Goal: Task Accomplishment & Management: Manage account settings

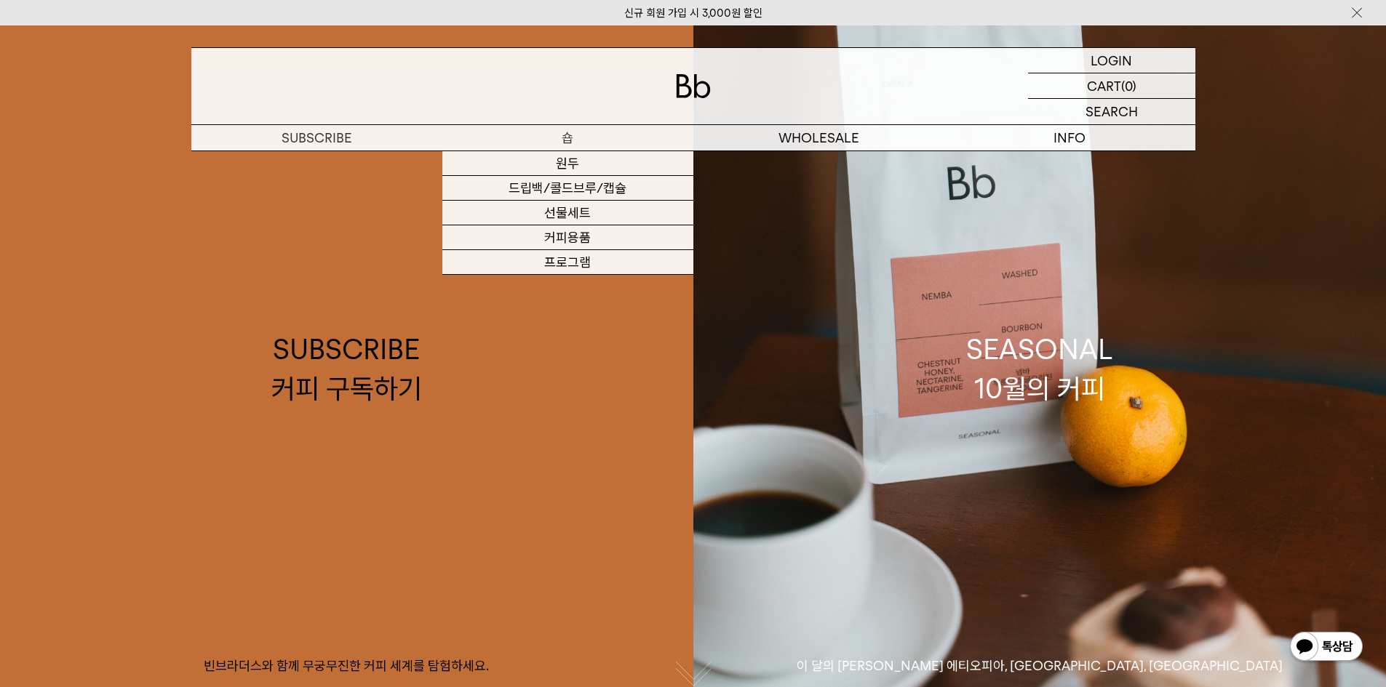
click at [558, 137] on p "숍" at bounding box center [567, 137] width 251 height 25
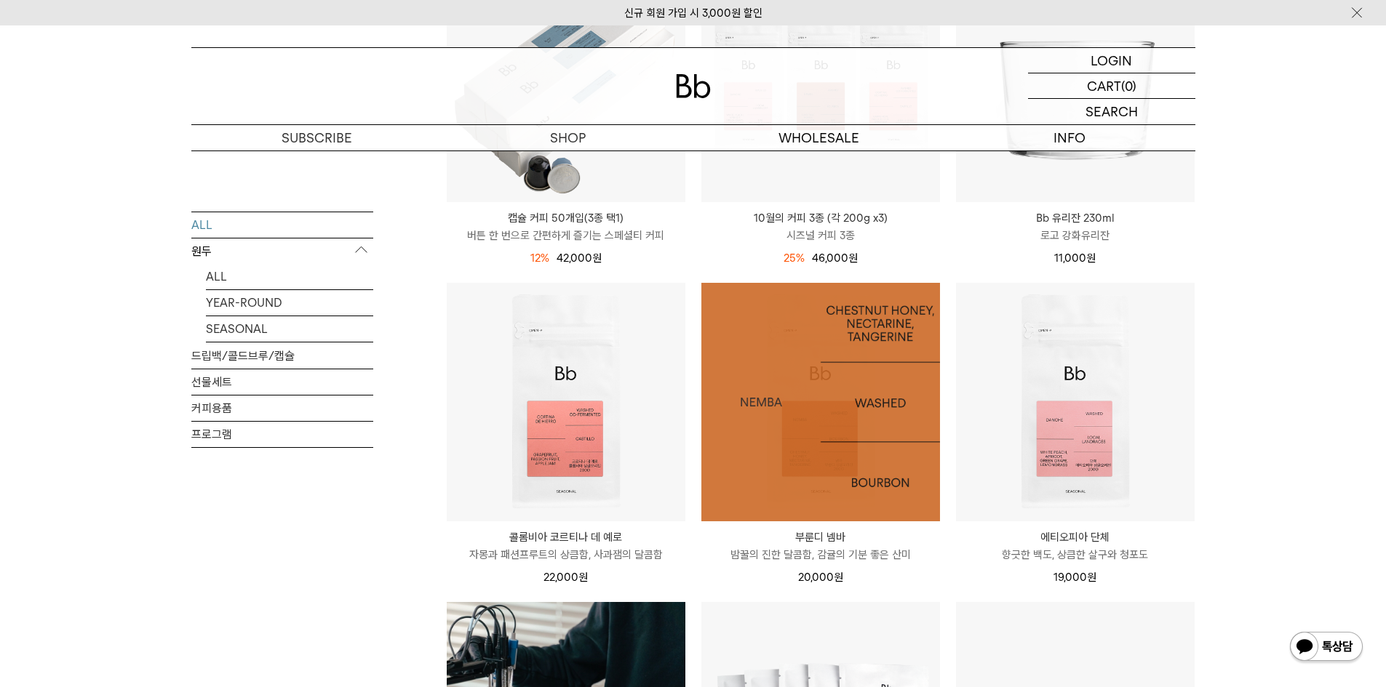
scroll to position [727, 0]
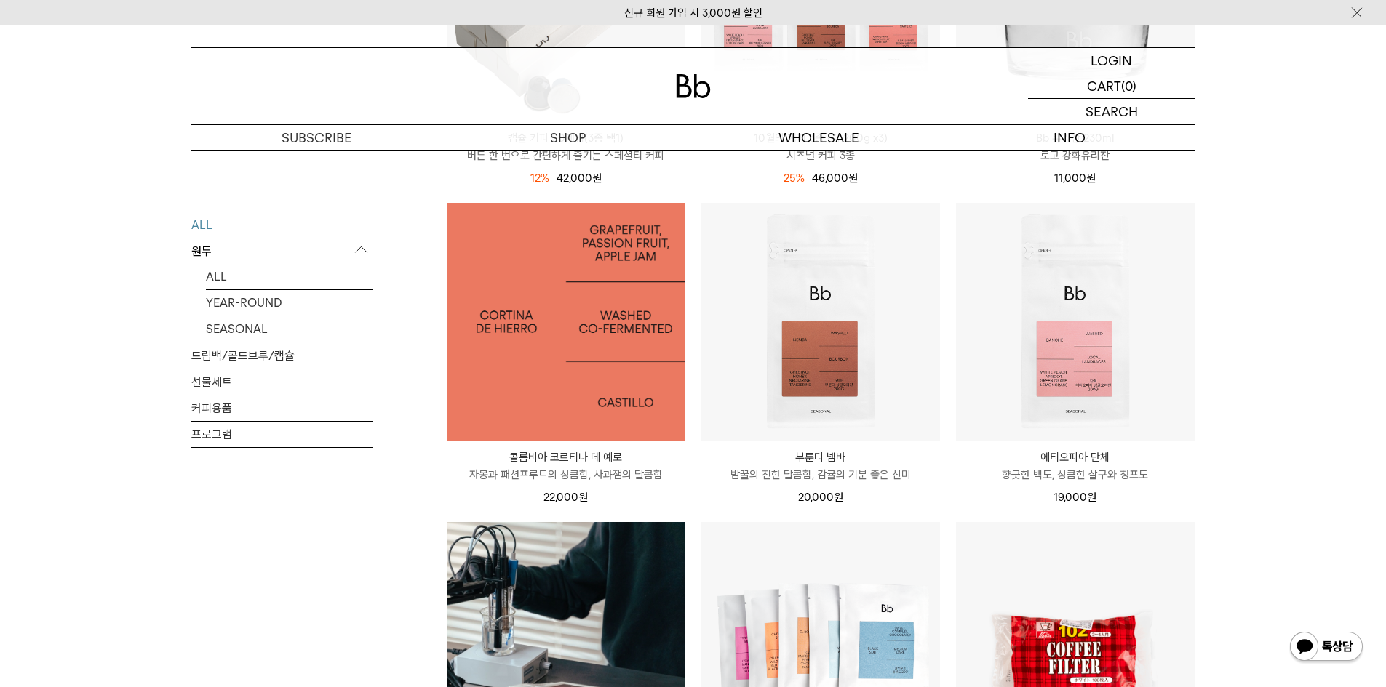
click at [583, 304] on img at bounding box center [566, 322] width 239 height 239
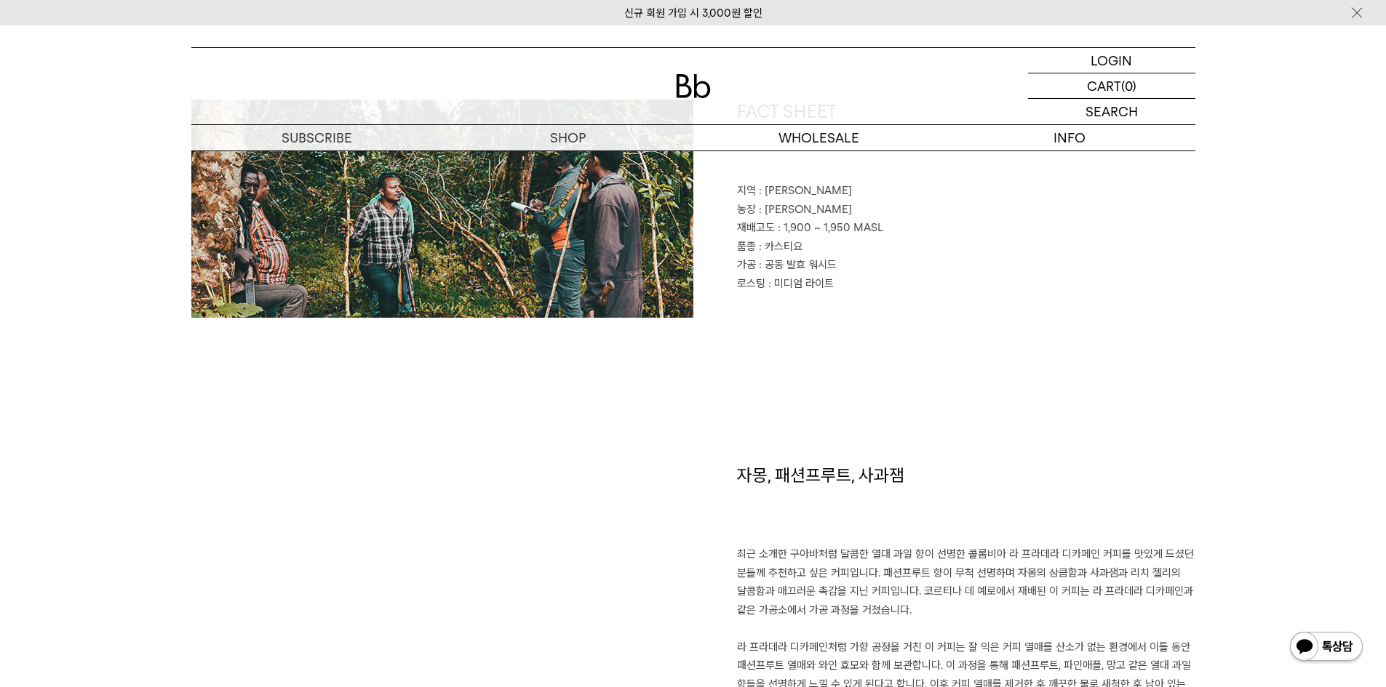
scroll to position [1018, 0]
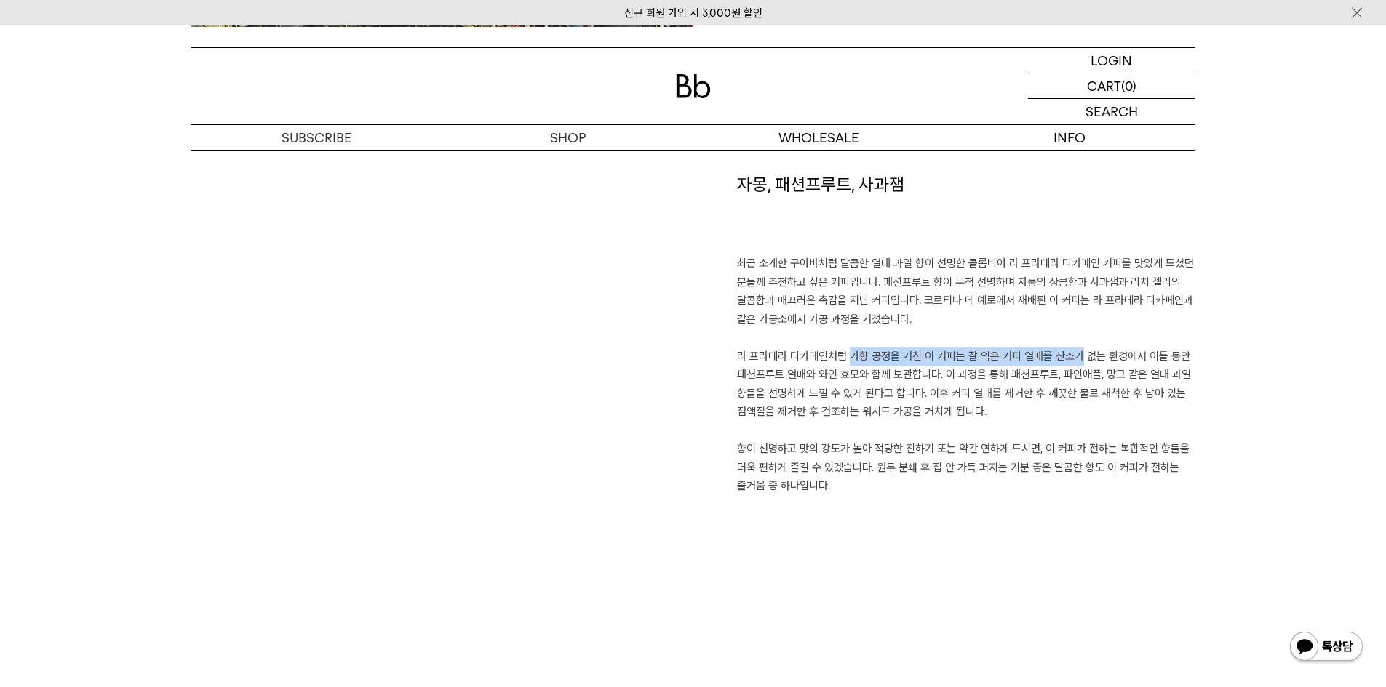
drag, startPoint x: 831, startPoint y: 351, endPoint x: 1056, endPoint y: 362, distance: 225.0
click at [1056, 362] on p "최근 소개한 구아바처럼 달콤한 열대 과일 향이 선명한 콜롬비아 라 프라데라 디카페인 커피를 맛있게 드셨던 분들께 추천하고 싶은 커피입니다. 패…" at bounding box center [966, 375] width 458 height 241
click at [848, 369] on p "최근 소개한 구아바처럼 달콤한 열대 과일 향이 선명한 콜롬비아 라 프라데라 디카페인 커피를 맛있게 드셨던 분들께 추천하고 싶은 커피입니다. 패…" at bounding box center [966, 375] width 458 height 241
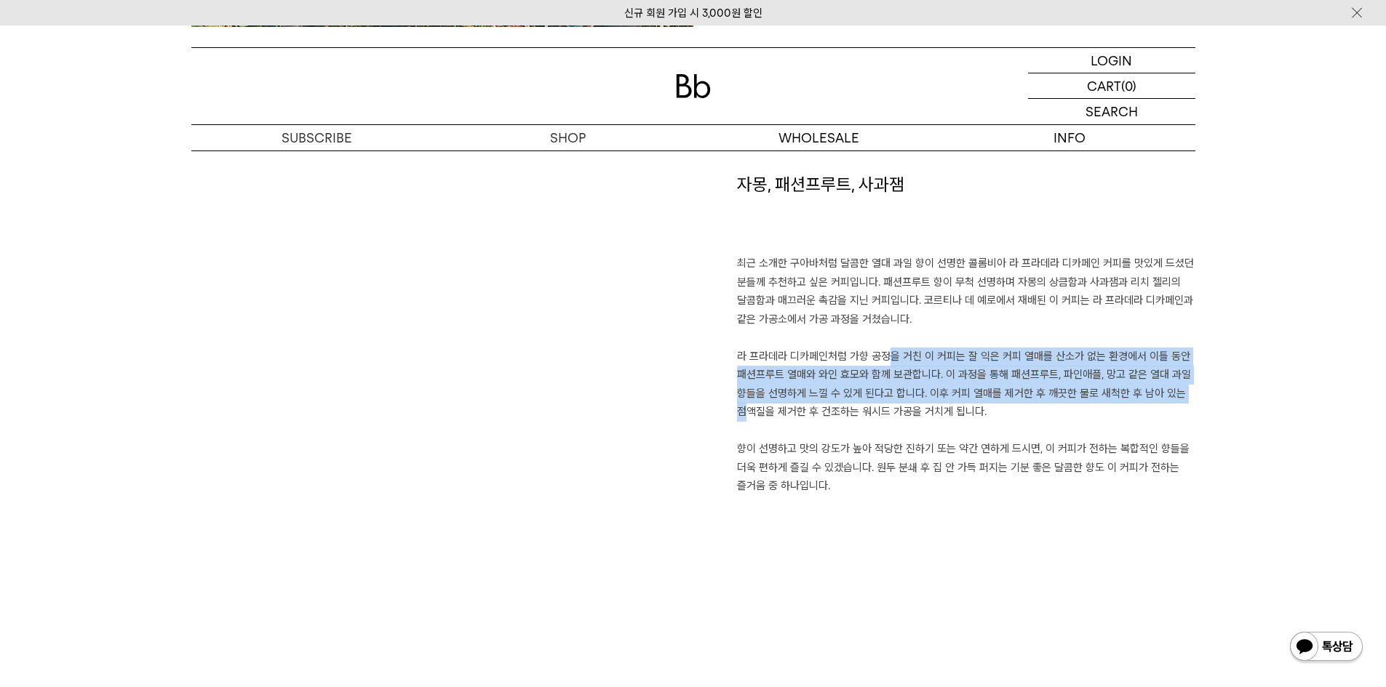
drag, startPoint x: 871, startPoint y: 358, endPoint x: 1210, endPoint y: 388, distance: 341.1
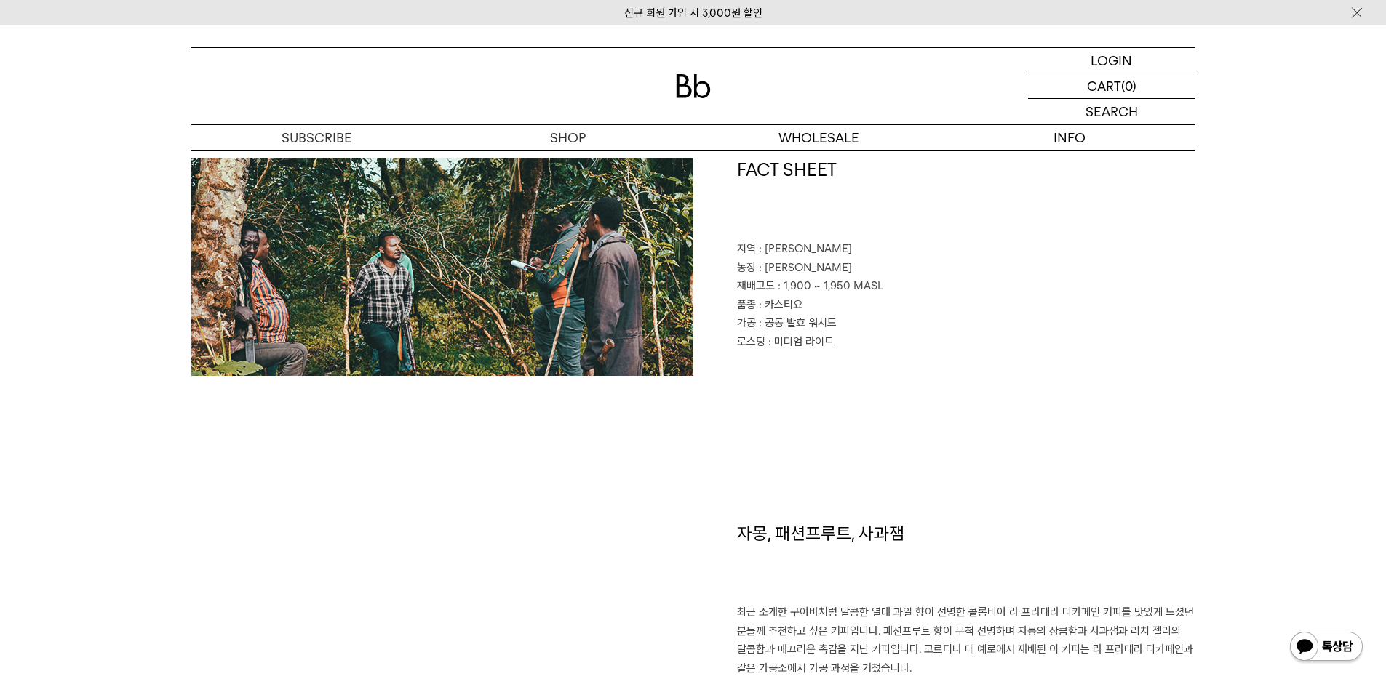
scroll to position [0, 0]
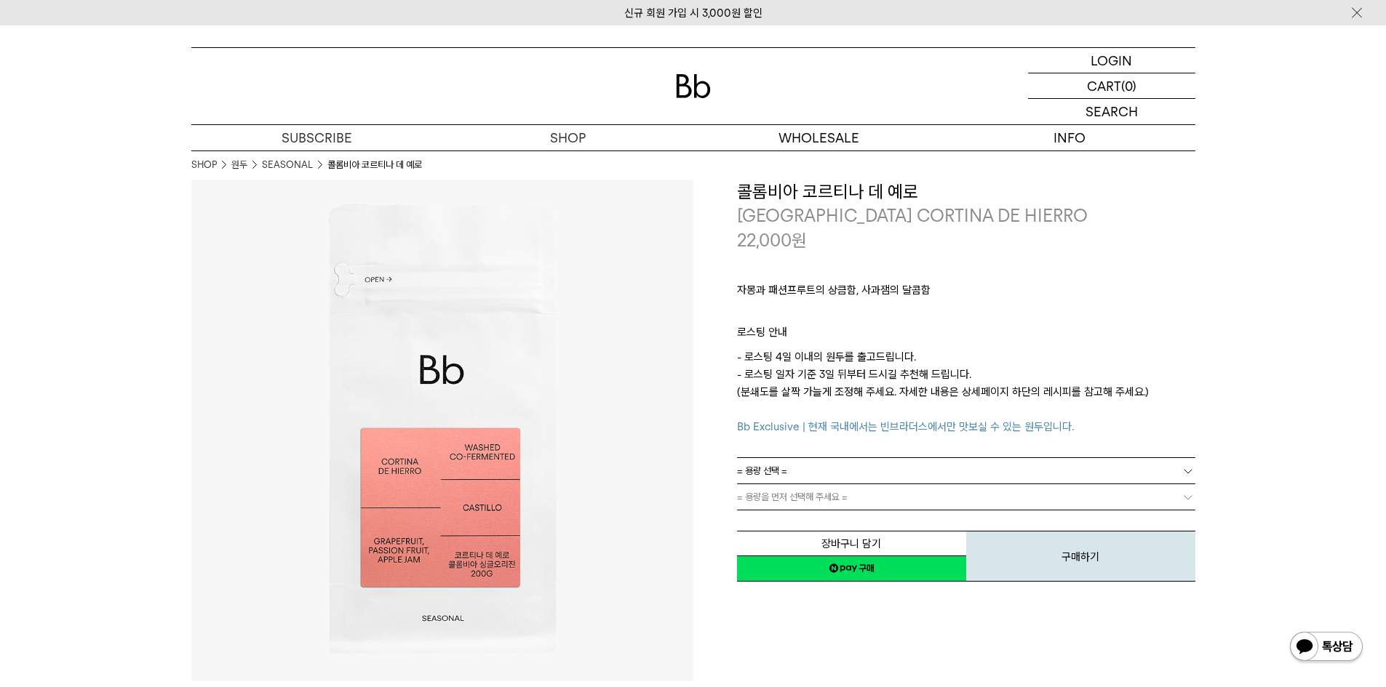
drag, startPoint x: 1212, startPoint y: 500, endPoint x: 1274, endPoint y: 290, distance: 219.1
click at [1102, 55] on p "로그인" at bounding box center [1111, 60] width 35 height 25
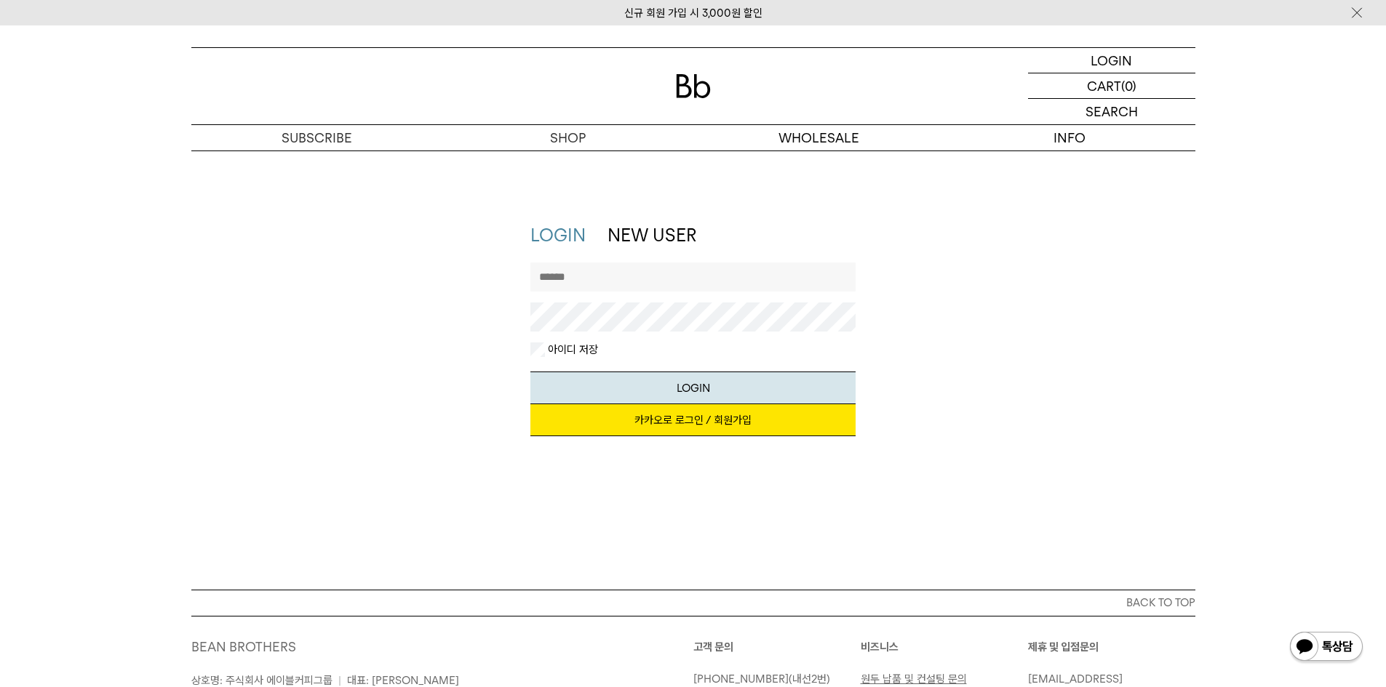
click at [695, 415] on link "카카오로 로그인 / 회원가입" at bounding box center [692, 420] width 325 height 32
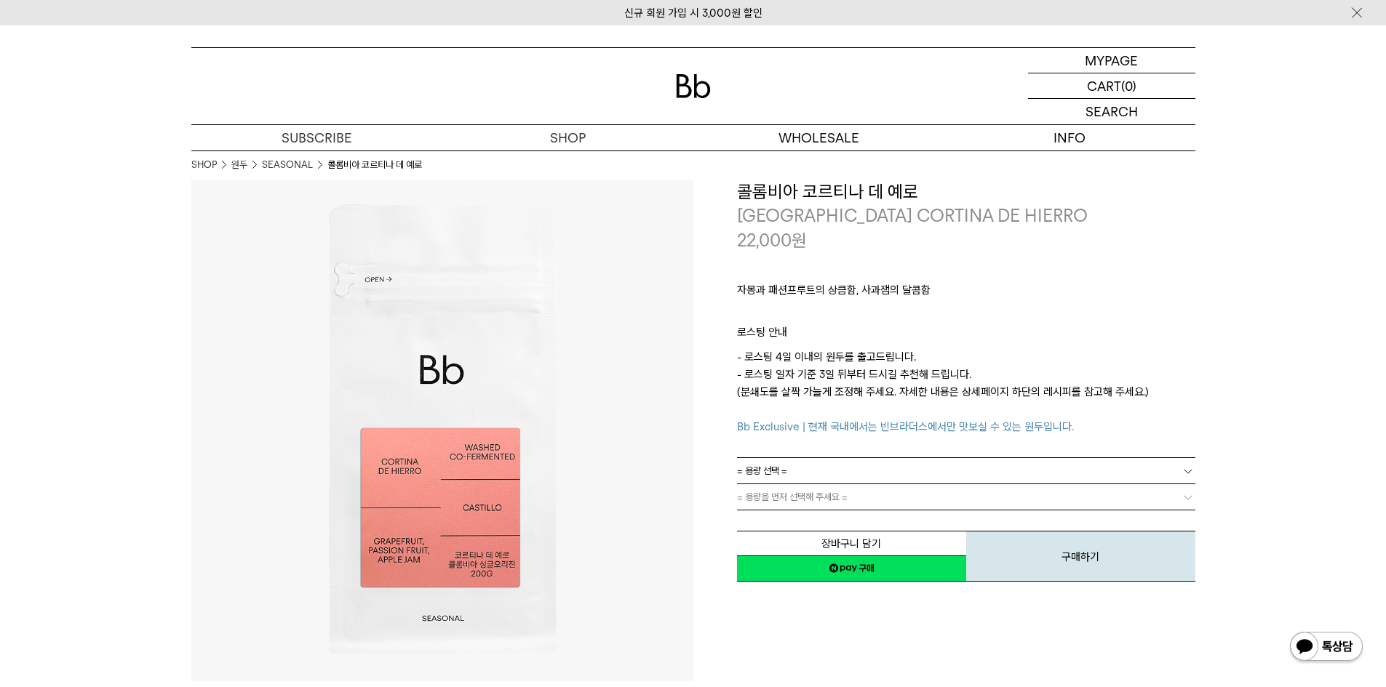
click at [837, 464] on link "= 용량 선택 =" at bounding box center [966, 470] width 458 height 25
click at [698, 79] on img at bounding box center [693, 86] width 35 height 24
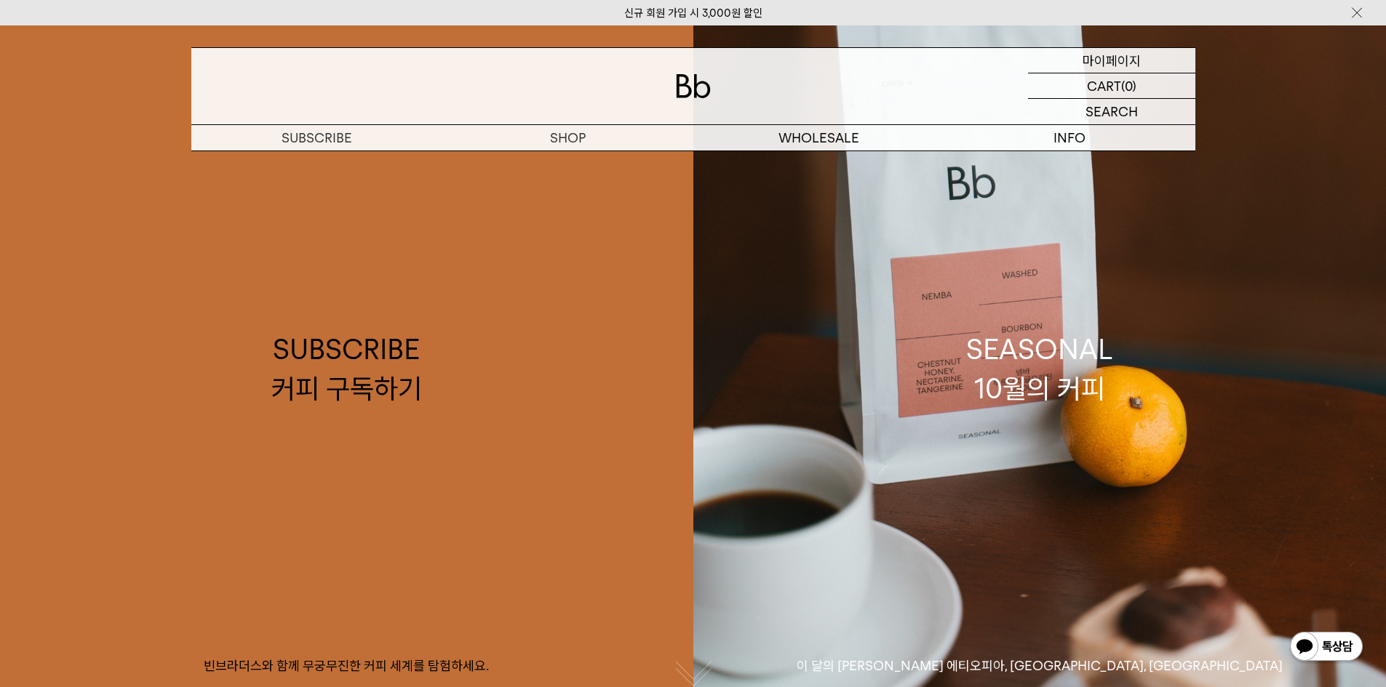
click at [1131, 63] on p "마이페이지" at bounding box center [1111, 60] width 58 height 25
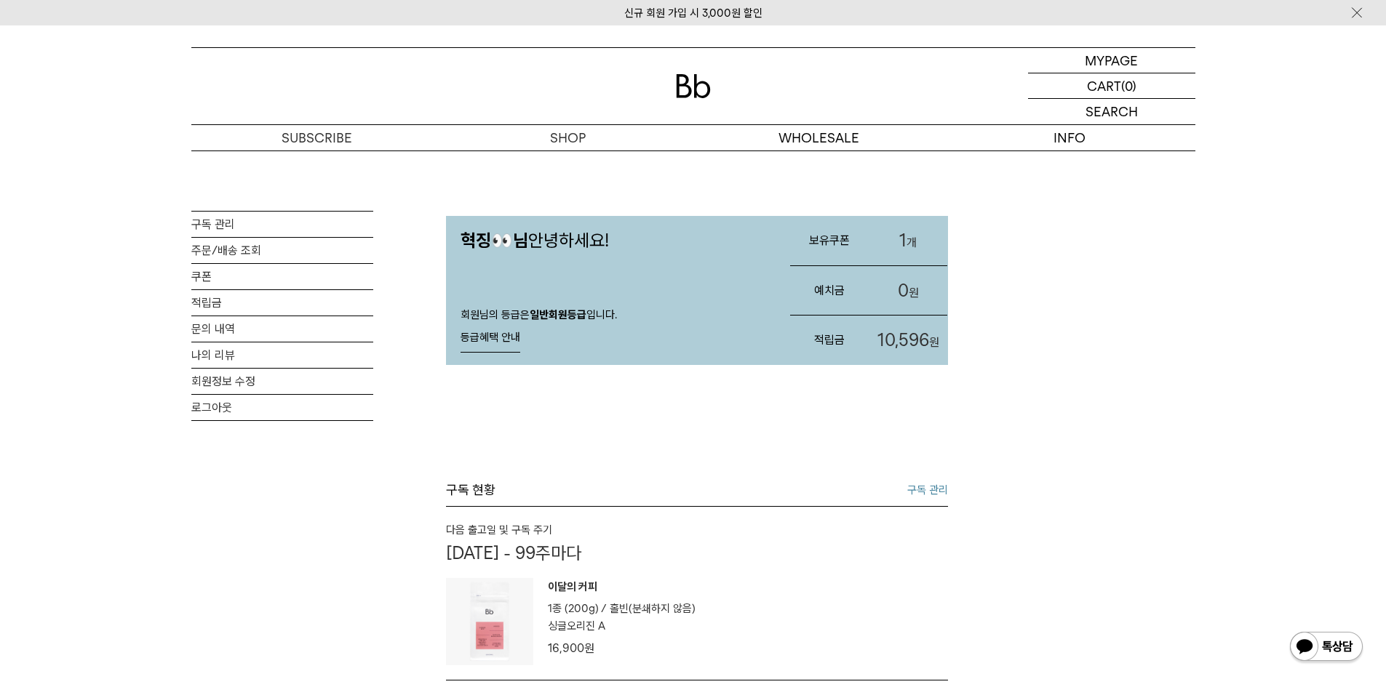
click at [923, 324] on link "10,596 원" at bounding box center [908, 340] width 79 height 49
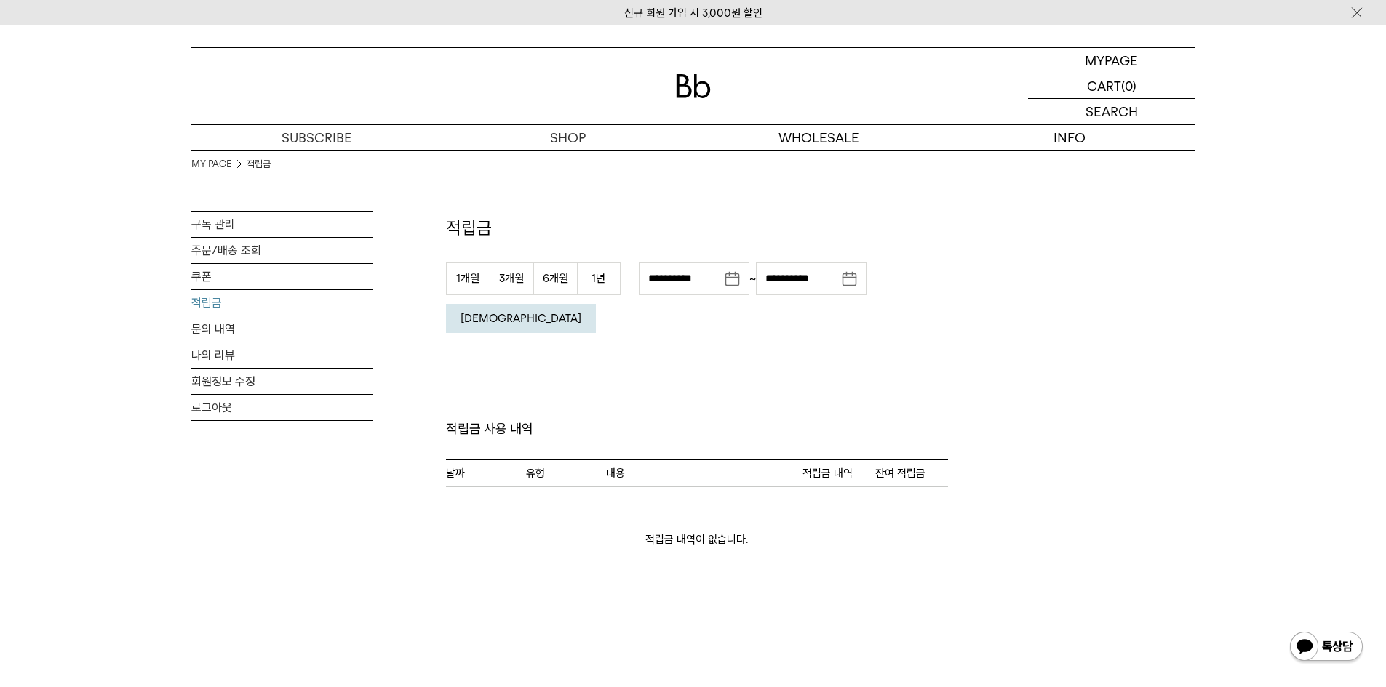
scroll to position [218, 0]
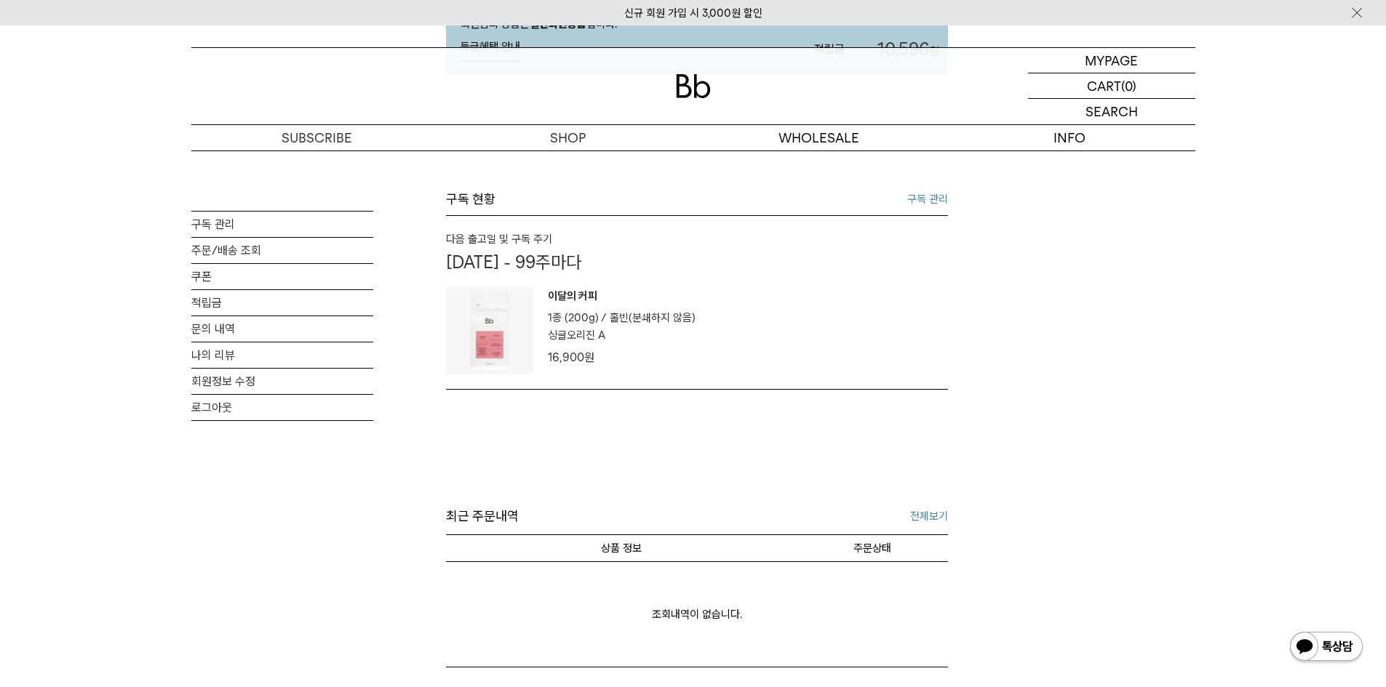
scroll to position [73, 0]
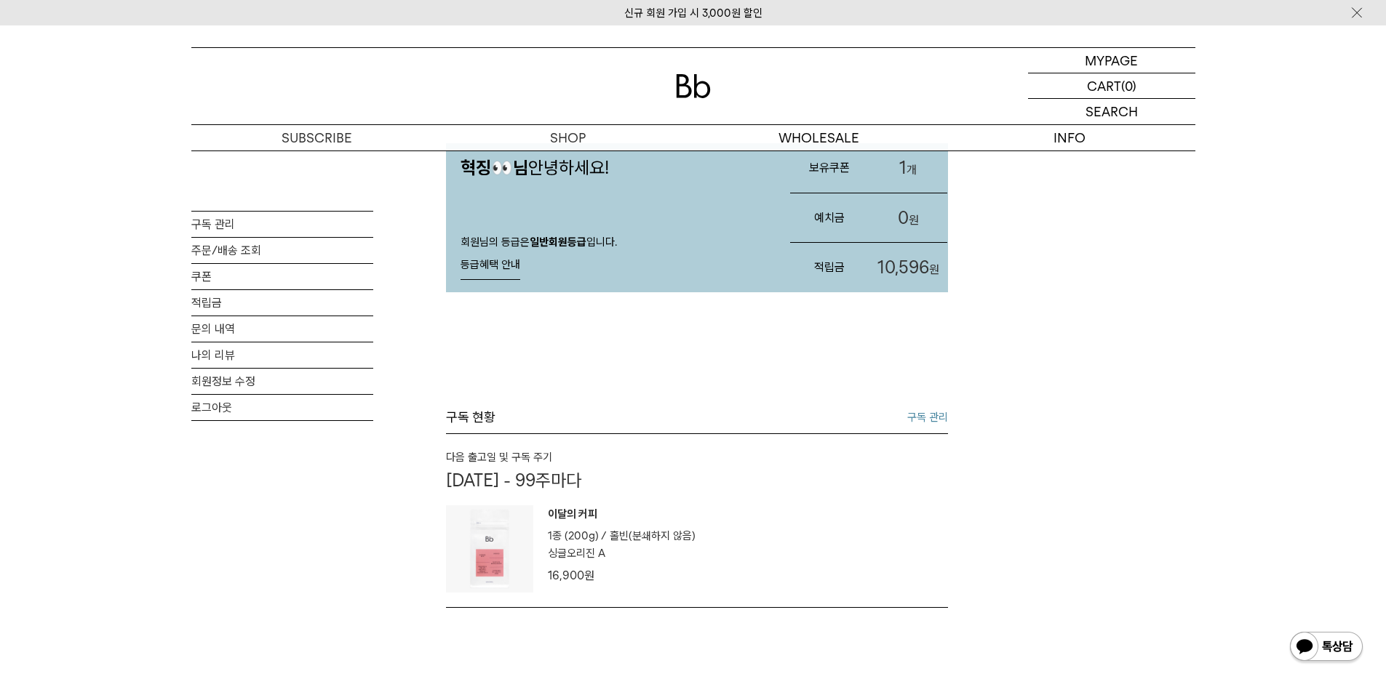
click at [908, 167] on link "1 개" at bounding box center [908, 167] width 79 height 49
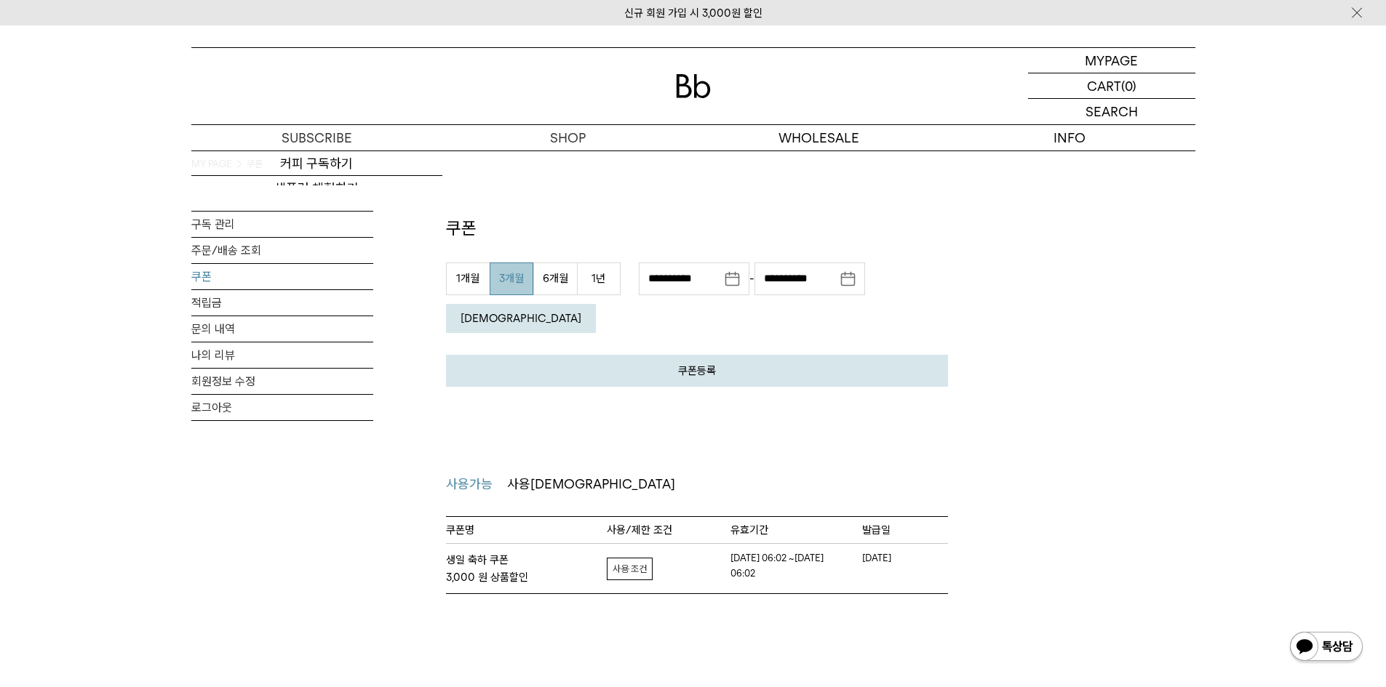
click at [625, 558] on link "자세히보기" at bounding box center [630, 569] width 46 height 23
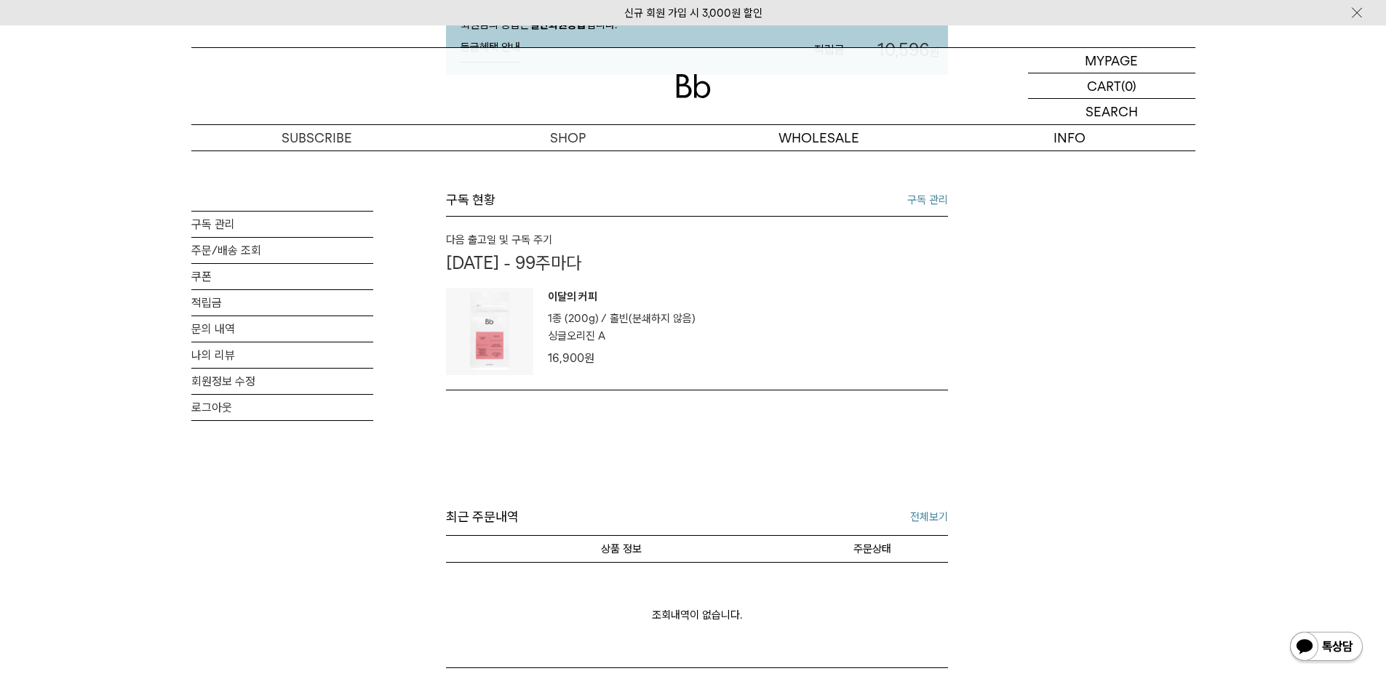
scroll to position [291, 0]
click at [511, 360] on img at bounding box center [489, 330] width 87 height 87
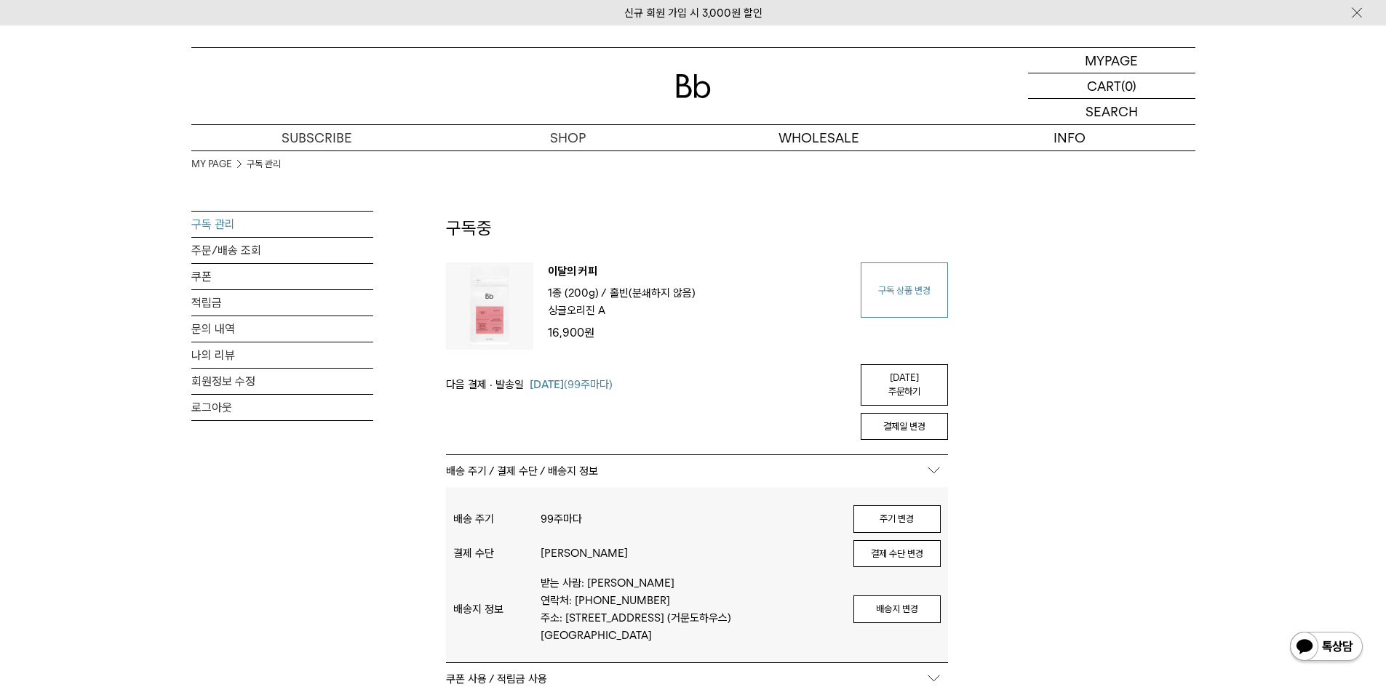
click at [915, 284] on link "구독 상품 변경" at bounding box center [904, 290] width 87 height 55
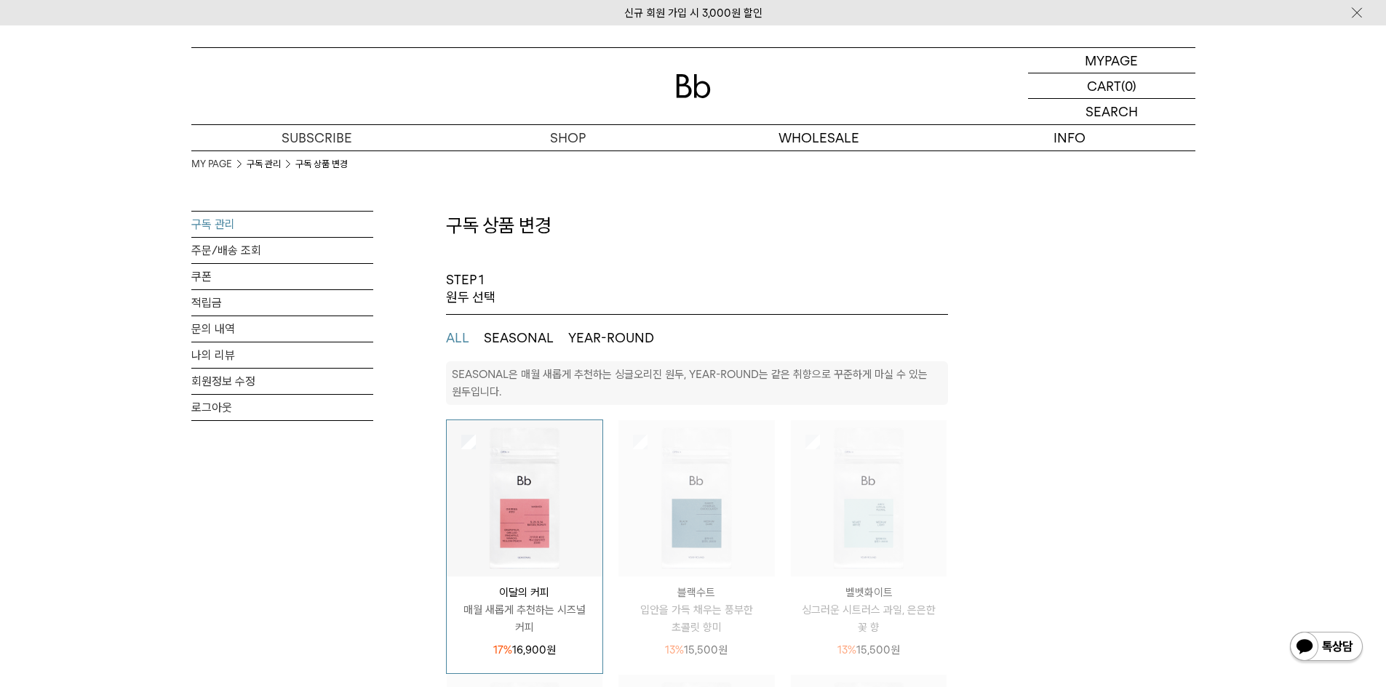
select select "**"
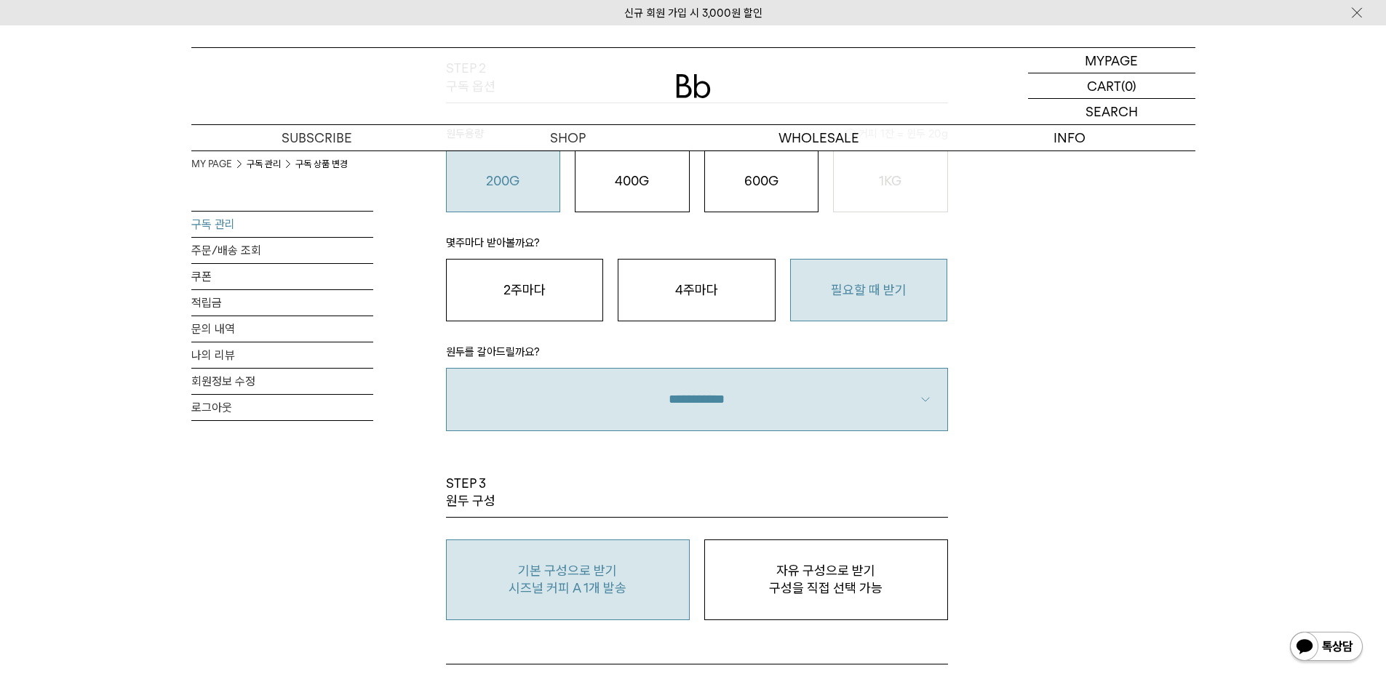
scroll to position [946, 0]
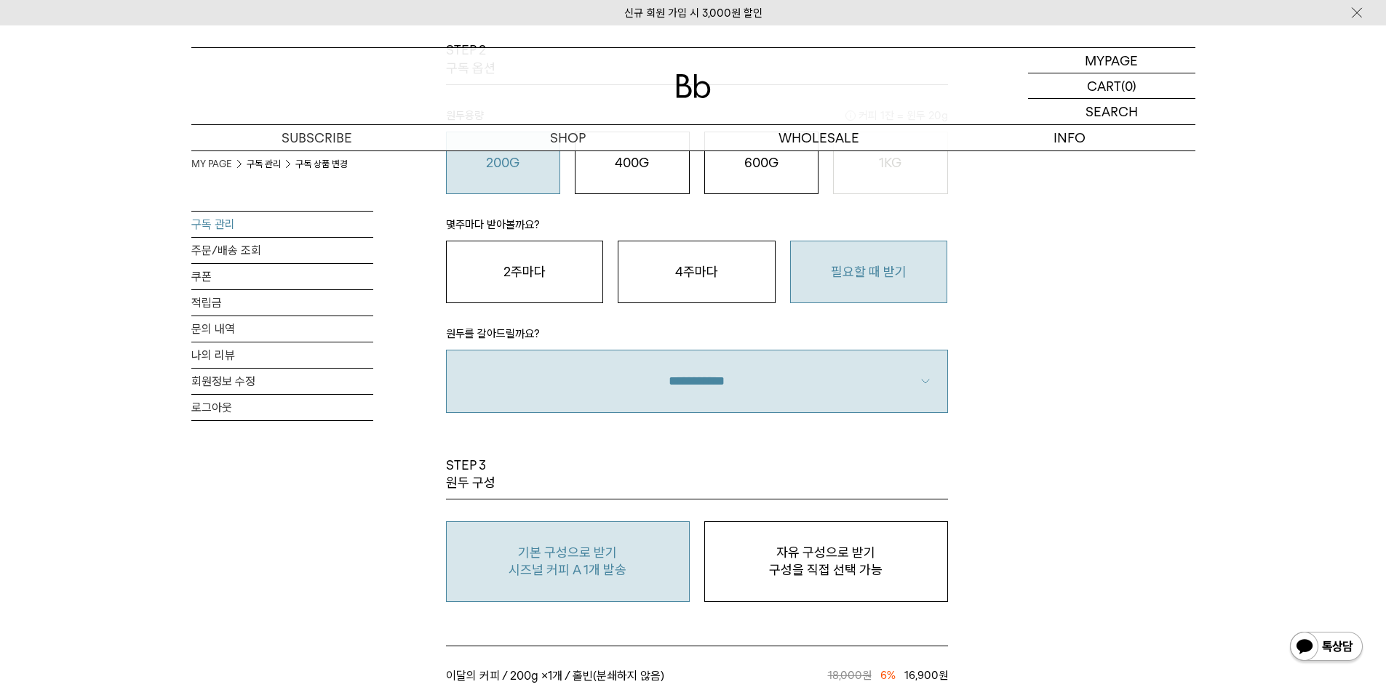
click at [680, 500] on ul "기본 구성으로 받기 시즈널 커피 A 1개 발송 자유 구성으로 받기 구성을 직접 선택 가능" at bounding box center [697, 551] width 516 height 103
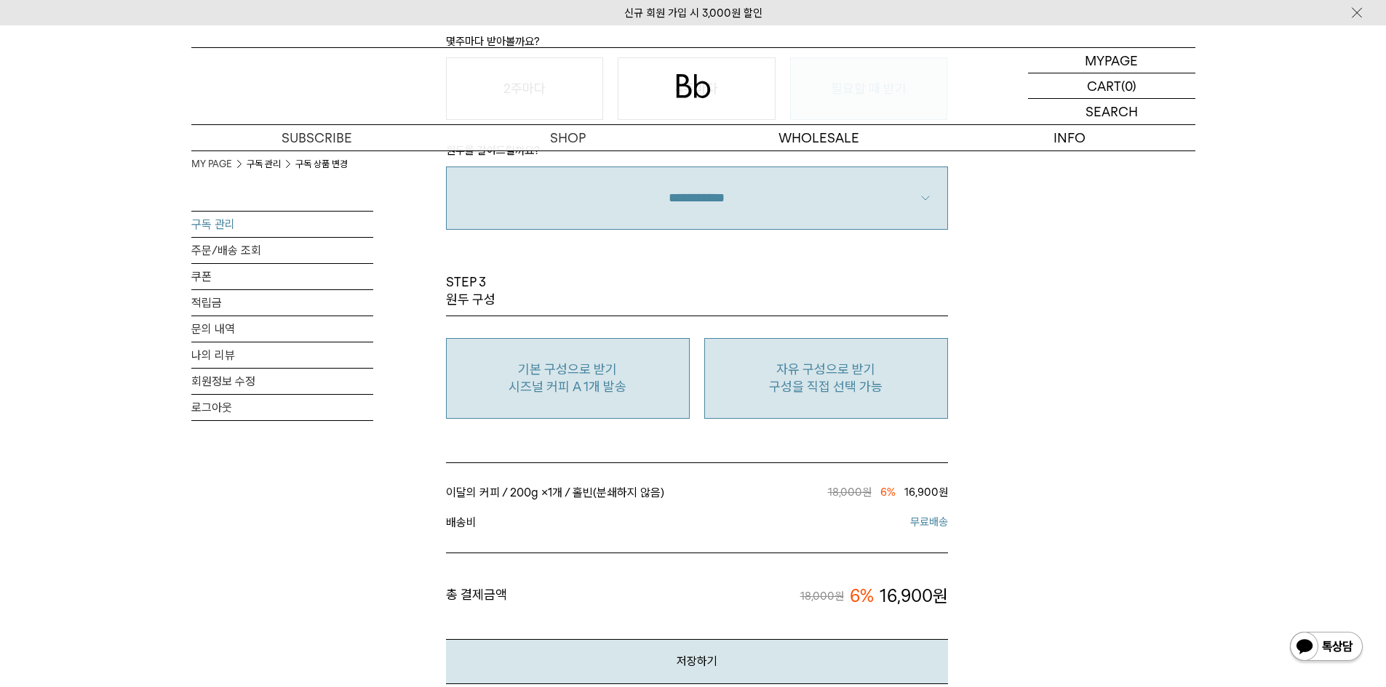
scroll to position [1164, 0]
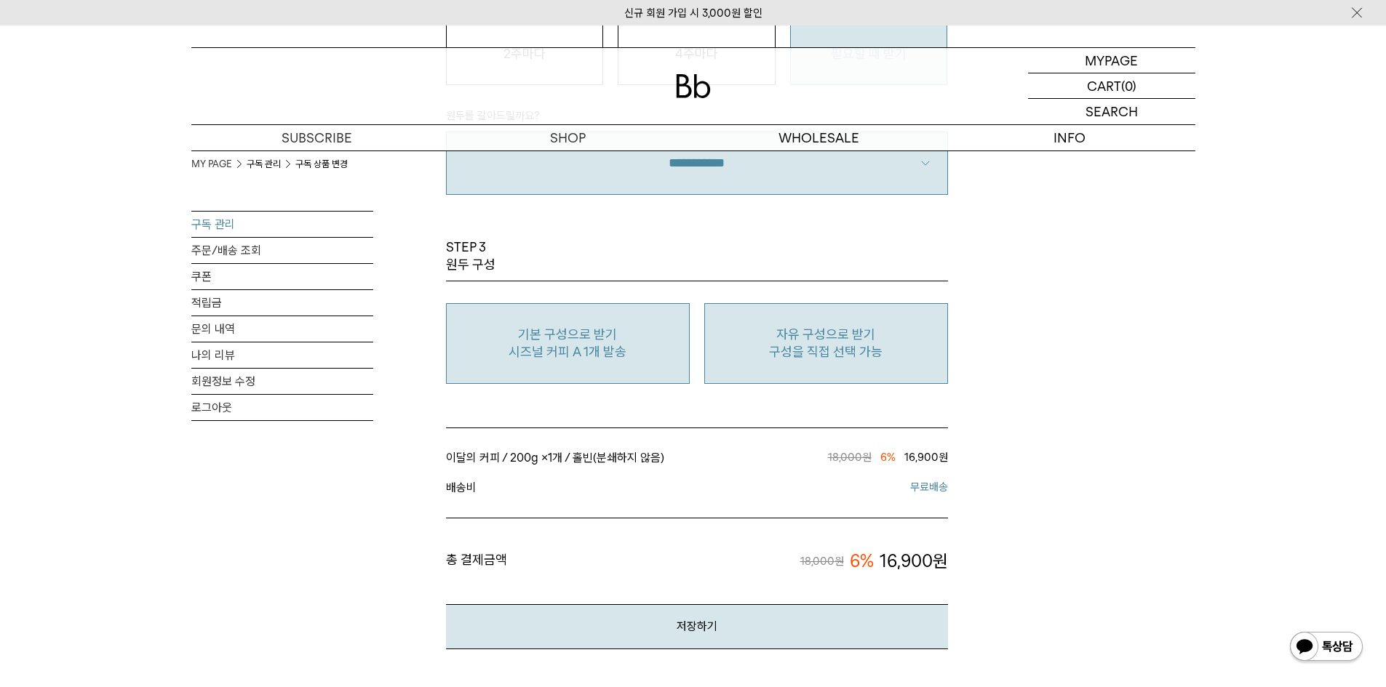
click at [775, 327] on p "자유 구성으로 받기" at bounding box center [826, 334] width 228 height 17
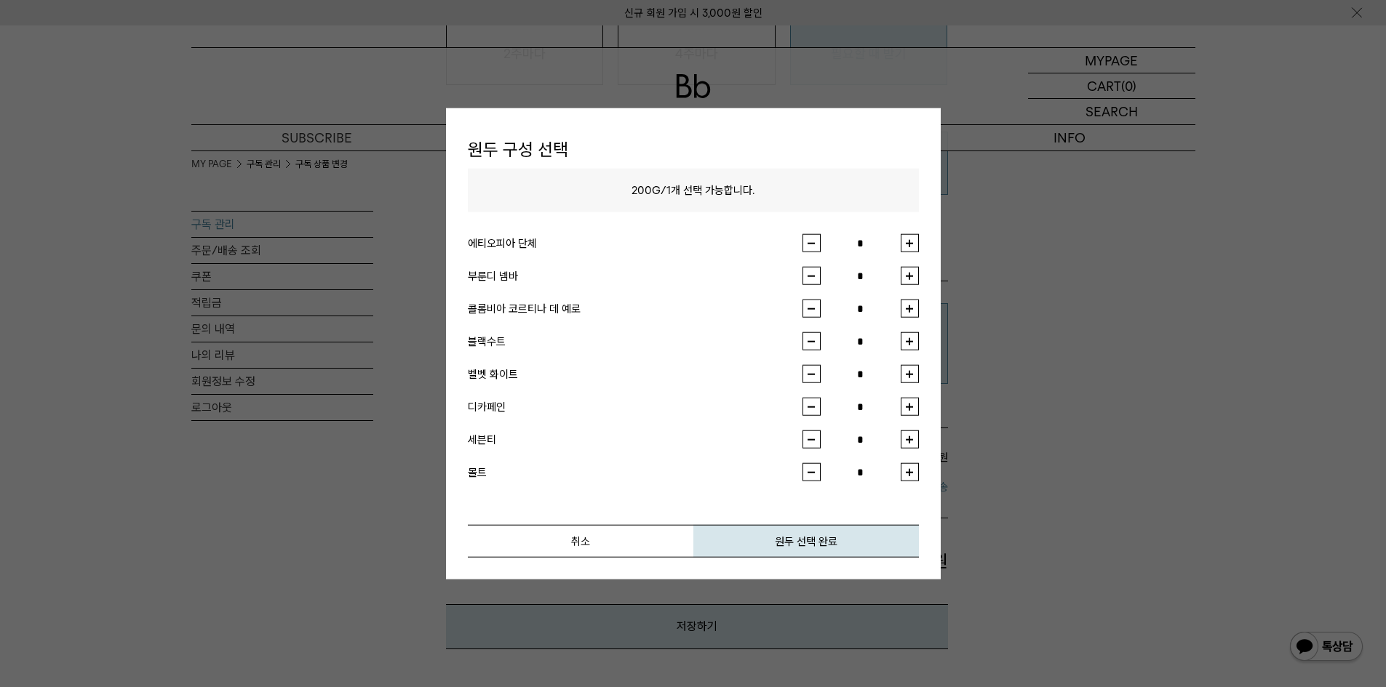
click at [910, 311] on button "button" at bounding box center [910, 309] width 18 height 18
type input "*"
click at [823, 539] on button "원두 선택 완료" at bounding box center [805, 541] width 225 height 33
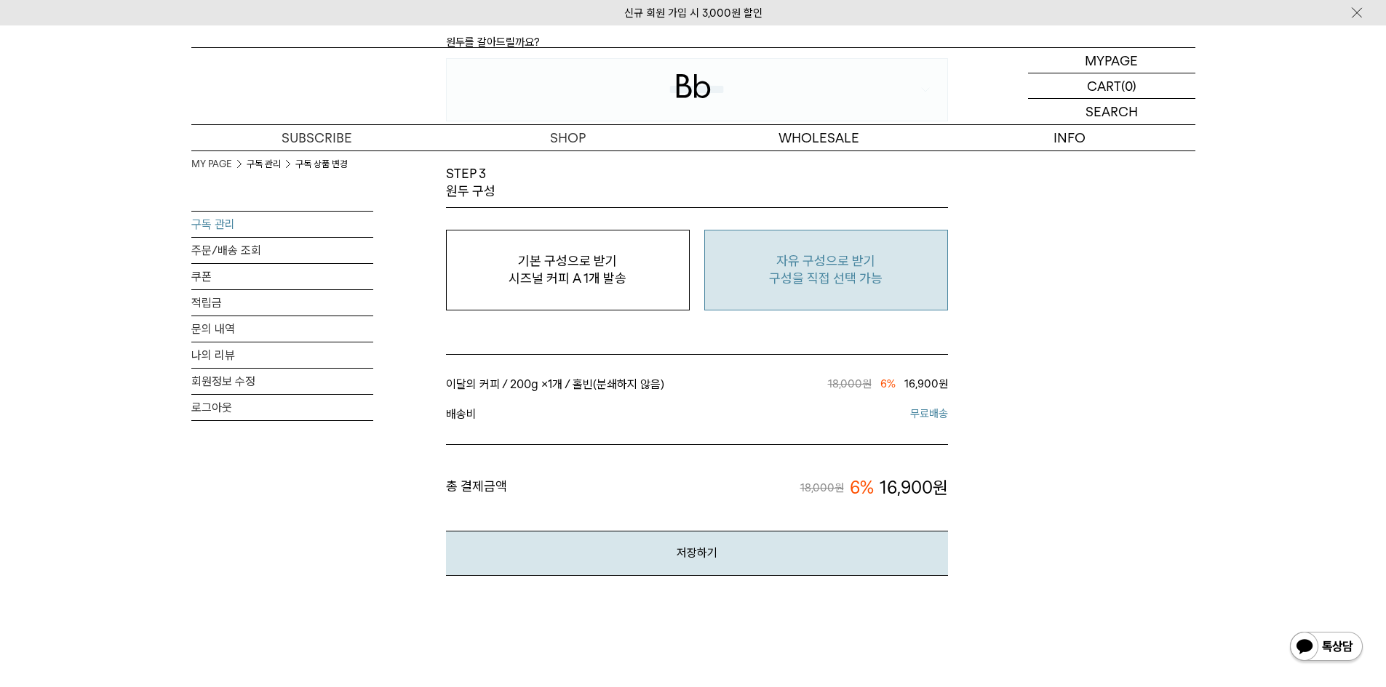
scroll to position [1382, 0]
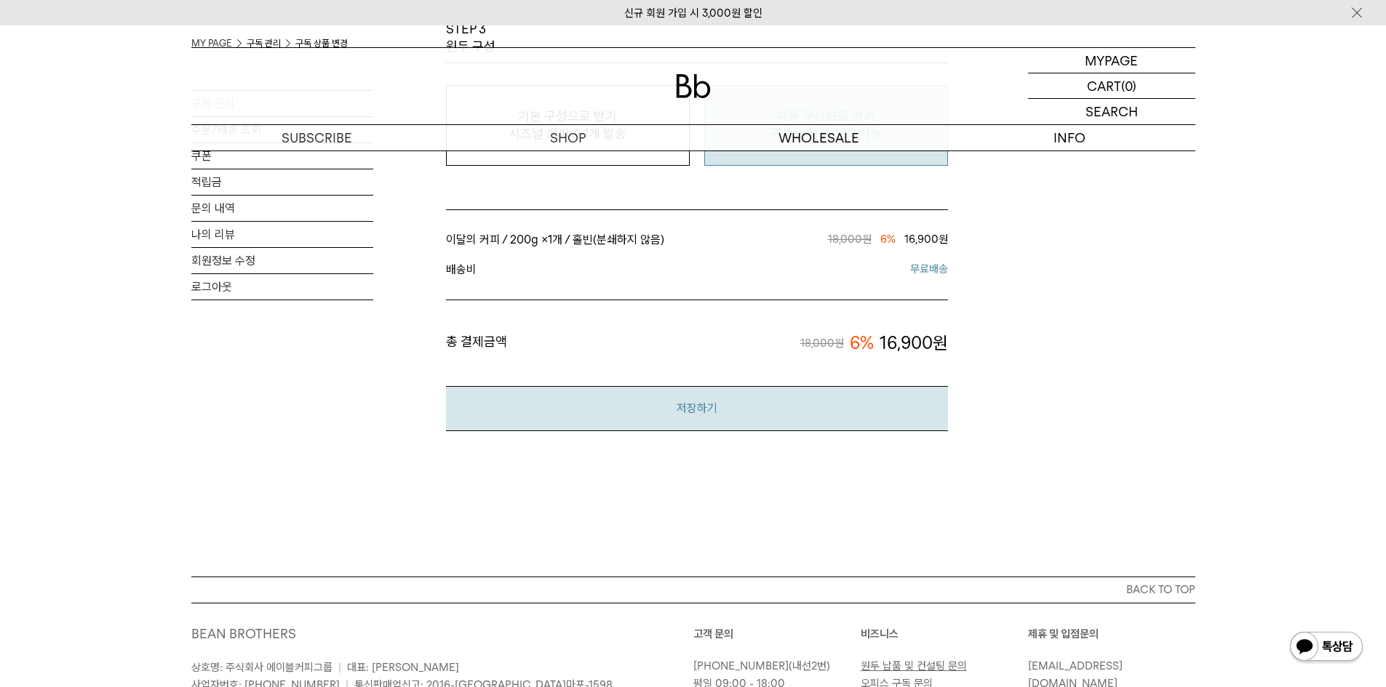
click at [810, 413] on button "저장하기" at bounding box center [697, 408] width 502 height 44
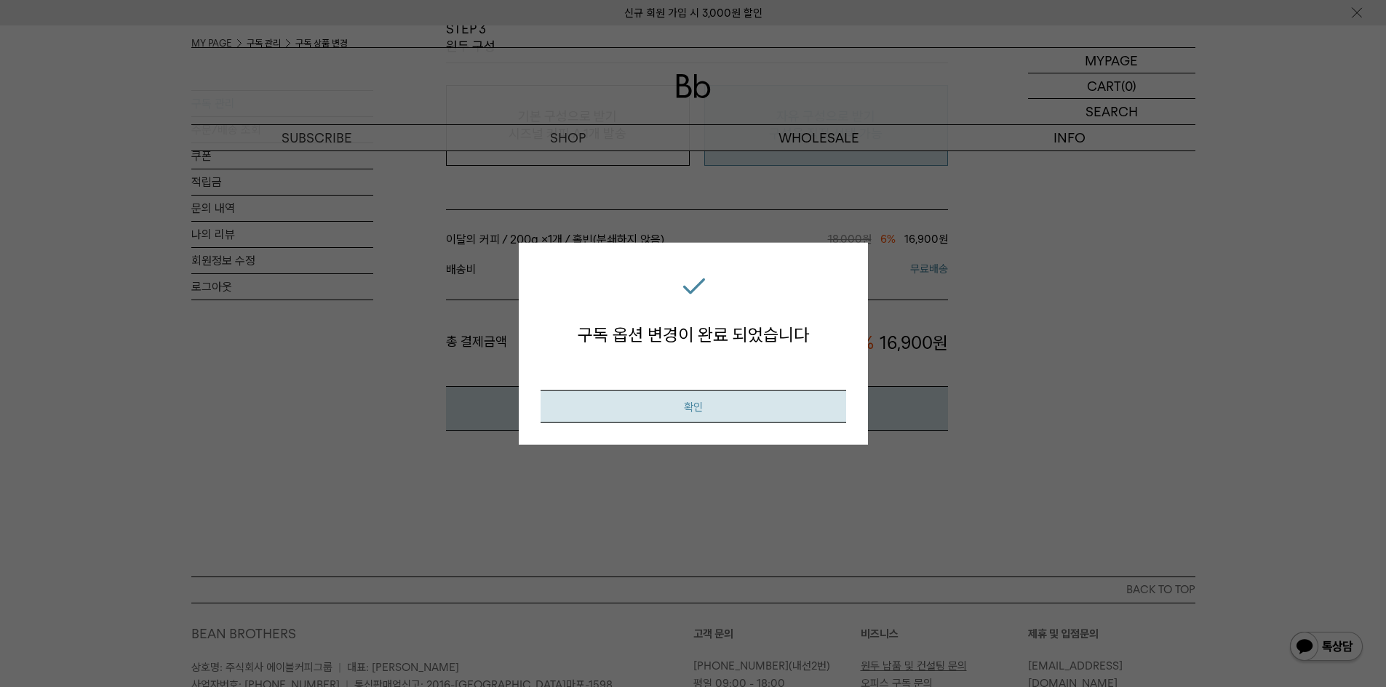
click at [766, 406] on button "확인" at bounding box center [693, 407] width 306 height 33
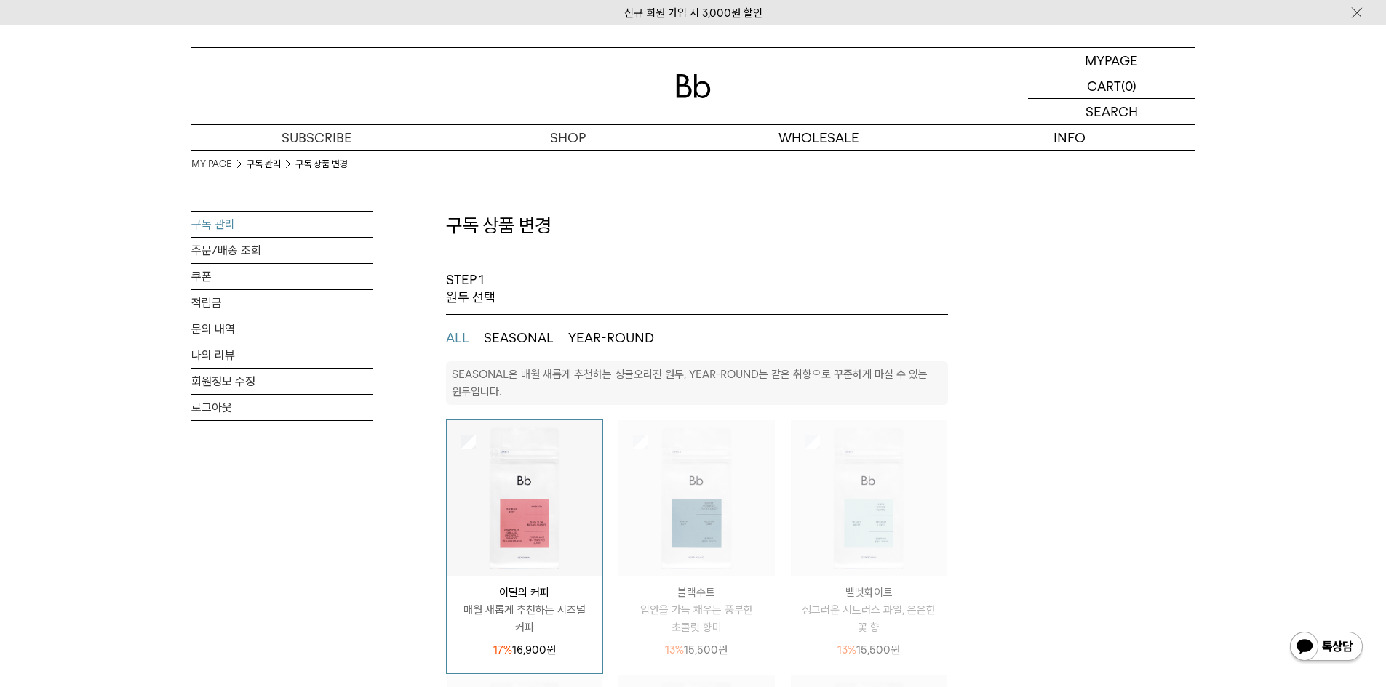
select select "**"
click at [1131, 65] on p "마이페이지" at bounding box center [1111, 60] width 58 height 25
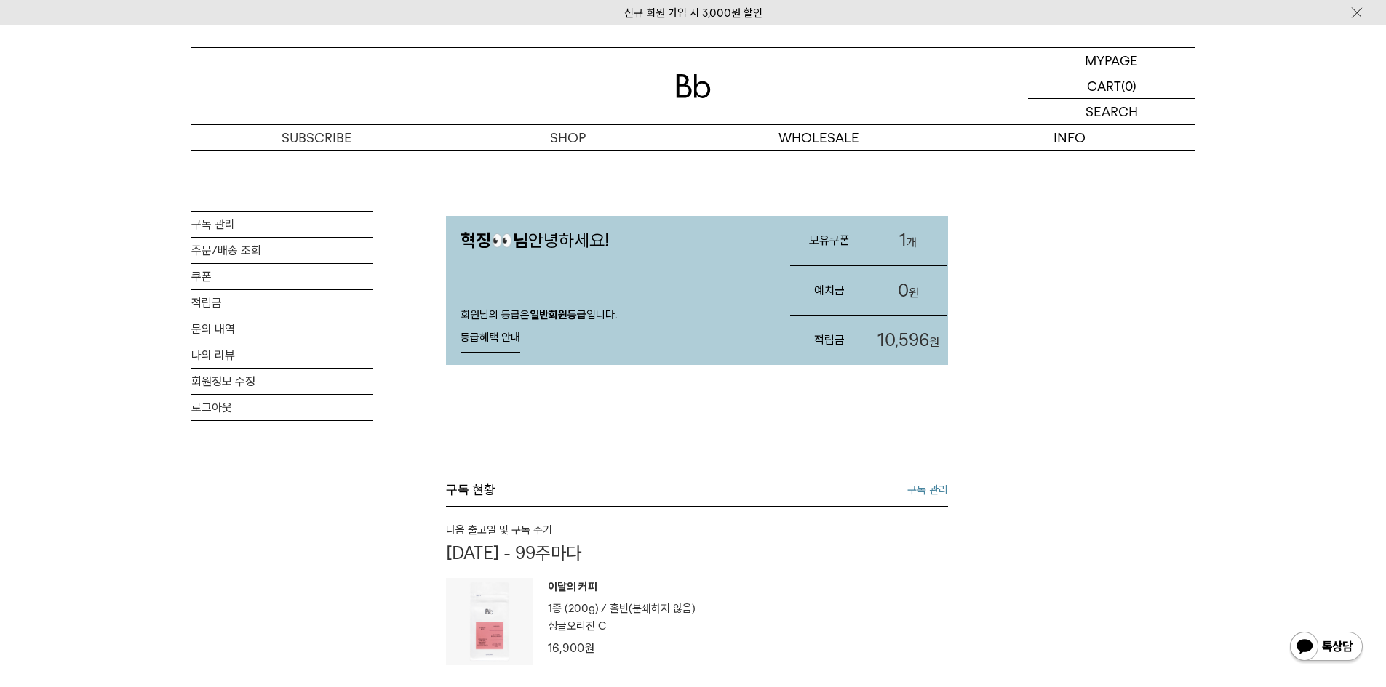
click at [909, 239] on link "1 개" at bounding box center [908, 240] width 79 height 49
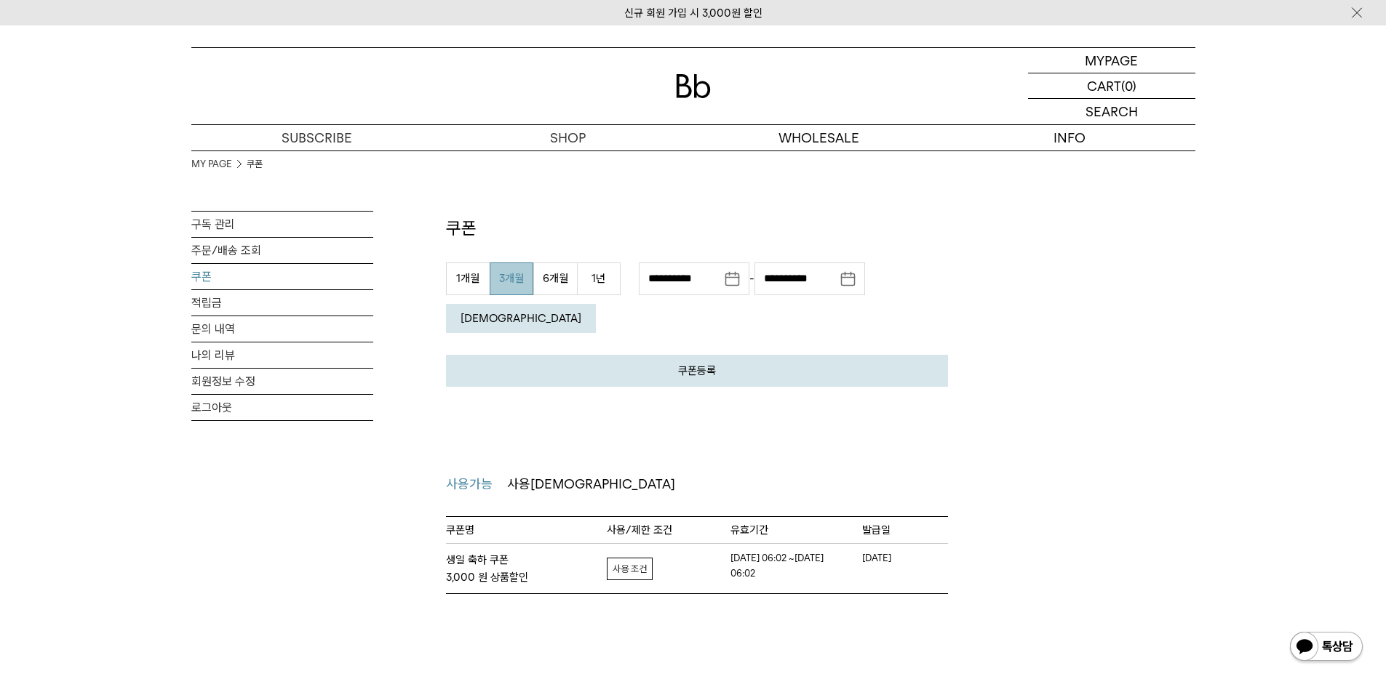
drag, startPoint x: 866, startPoint y: 524, endPoint x: 977, endPoint y: 530, distance: 111.5
click at [977, 530] on div "MY PAGE 쿠폰 구독 관리 주문/배송 조회 쿠폰 적립금 문의 내역 나의 리뷰 회원정보 수정 로그아웃 쿠폰 쿠폰등록 발급 받으신 쿠폰 인증 …" at bounding box center [693, 373] width 1004 height 444
drag, startPoint x: 767, startPoint y: 536, endPoint x: 901, endPoint y: 535, distance: 134.6
click at [901, 543] on tr "생일 축하 쿠폰 3,000 원 상품할인 자세히보기 사용가능조건 보기 사용범위 PC+모바일" at bounding box center [697, 568] width 502 height 50
click at [637, 558] on link "자세히보기" at bounding box center [630, 569] width 46 height 23
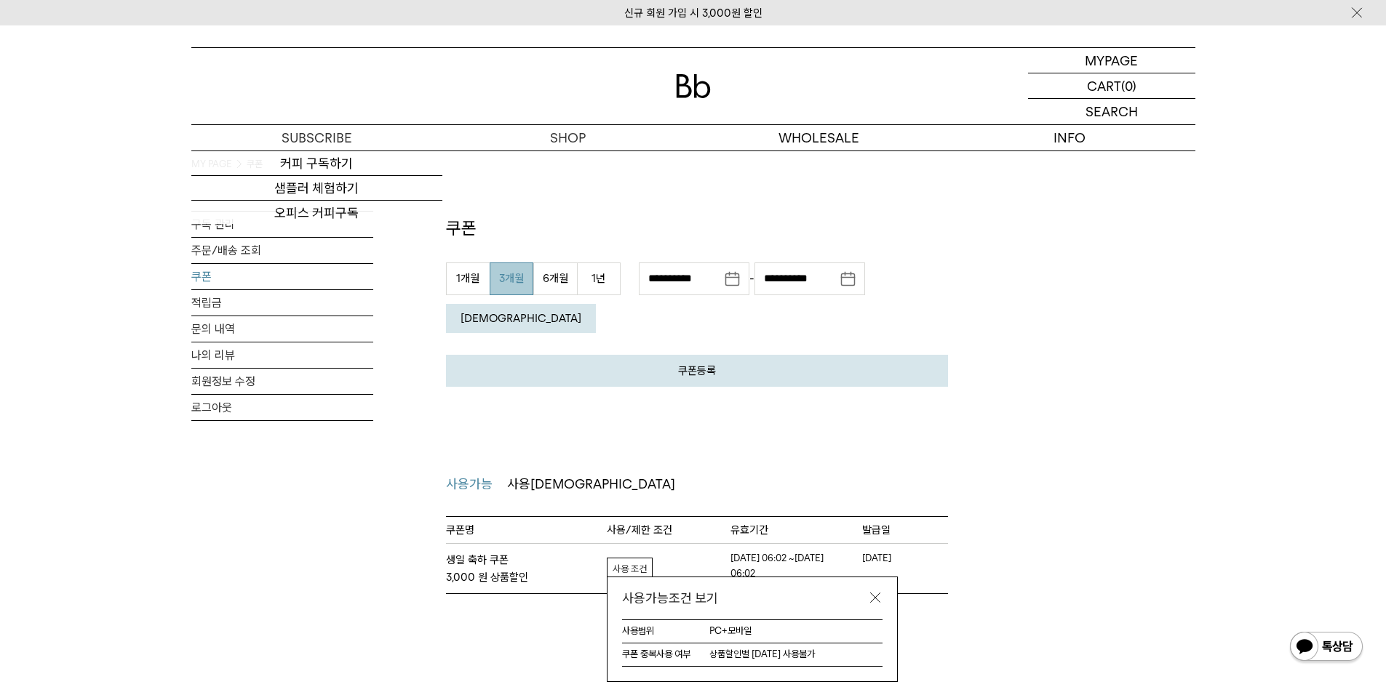
click at [636, 80] on div at bounding box center [693, 86] width 1004 height 76
click at [700, 76] on img at bounding box center [693, 86] width 35 height 24
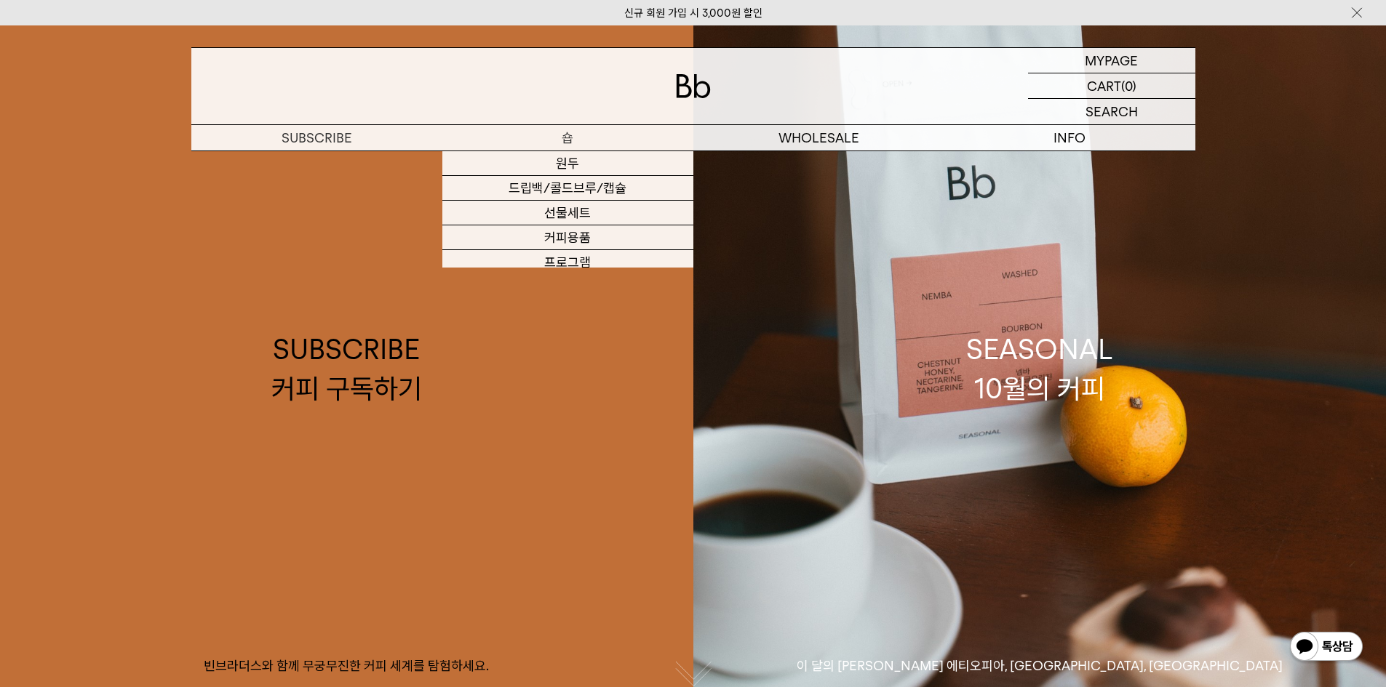
click at [549, 140] on p "숍" at bounding box center [567, 137] width 251 height 25
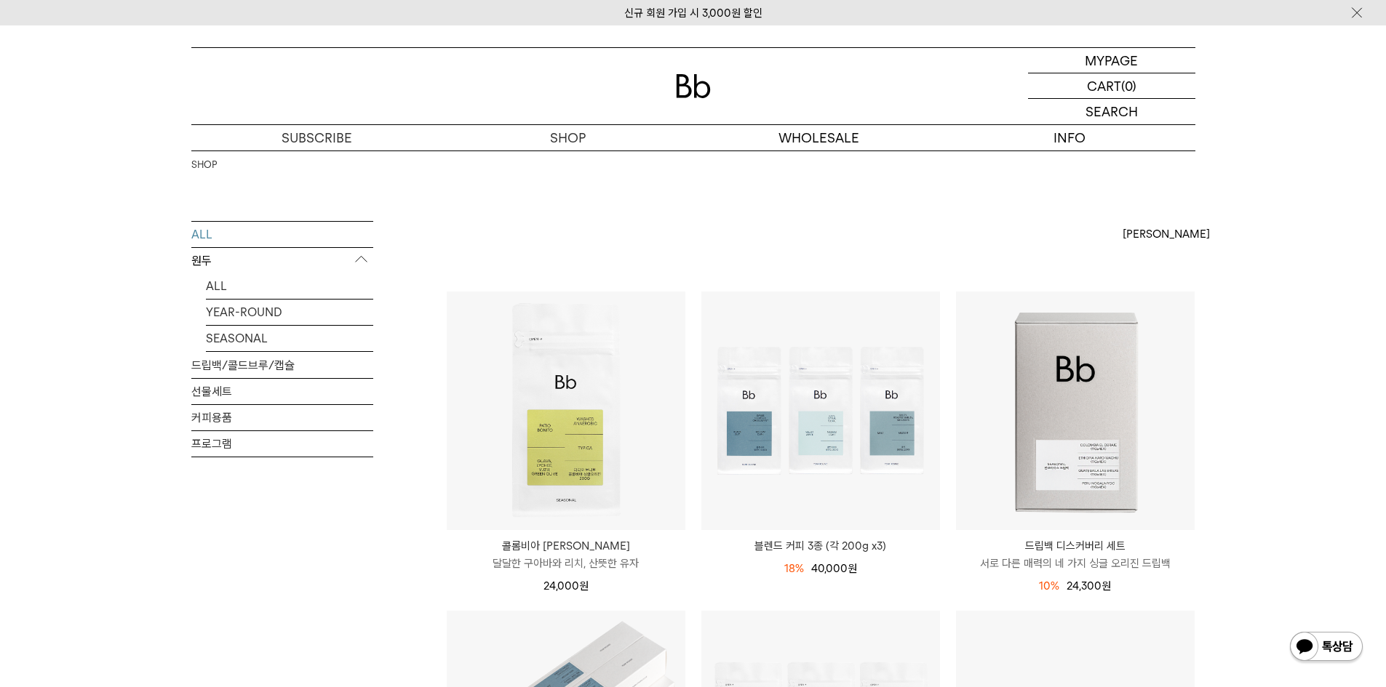
drag, startPoint x: 1247, startPoint y: 398, endPoint x: 1255, endPoint y: 33, distance: 365.3
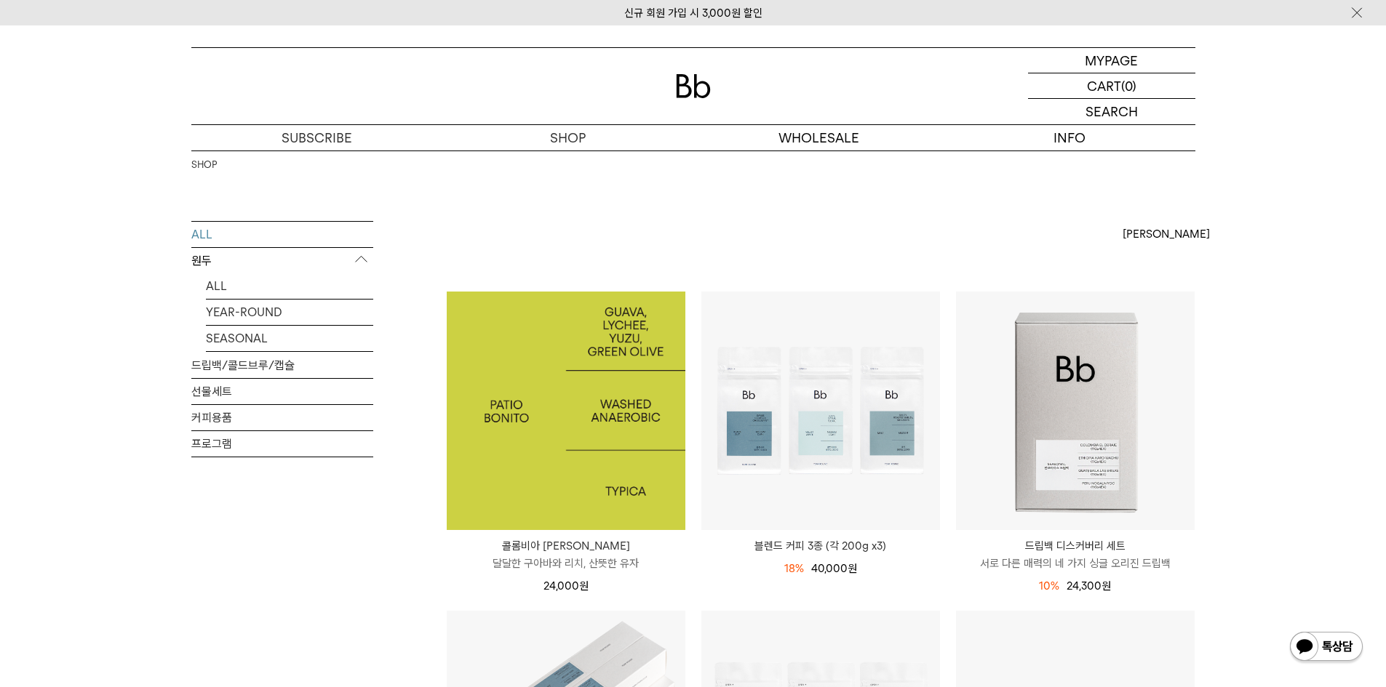
click at [589, 479] on img at bounding box center [566, 411] width 239 height 239
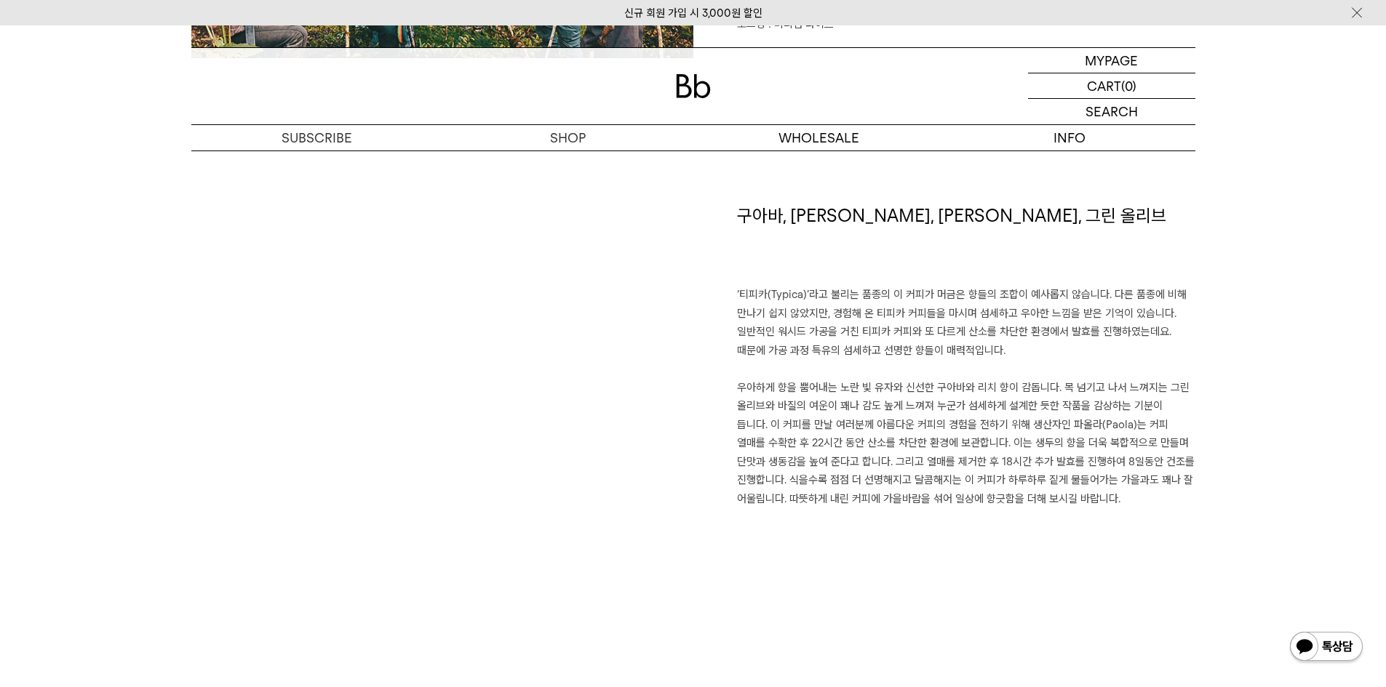
scroll to position [1164, 0]
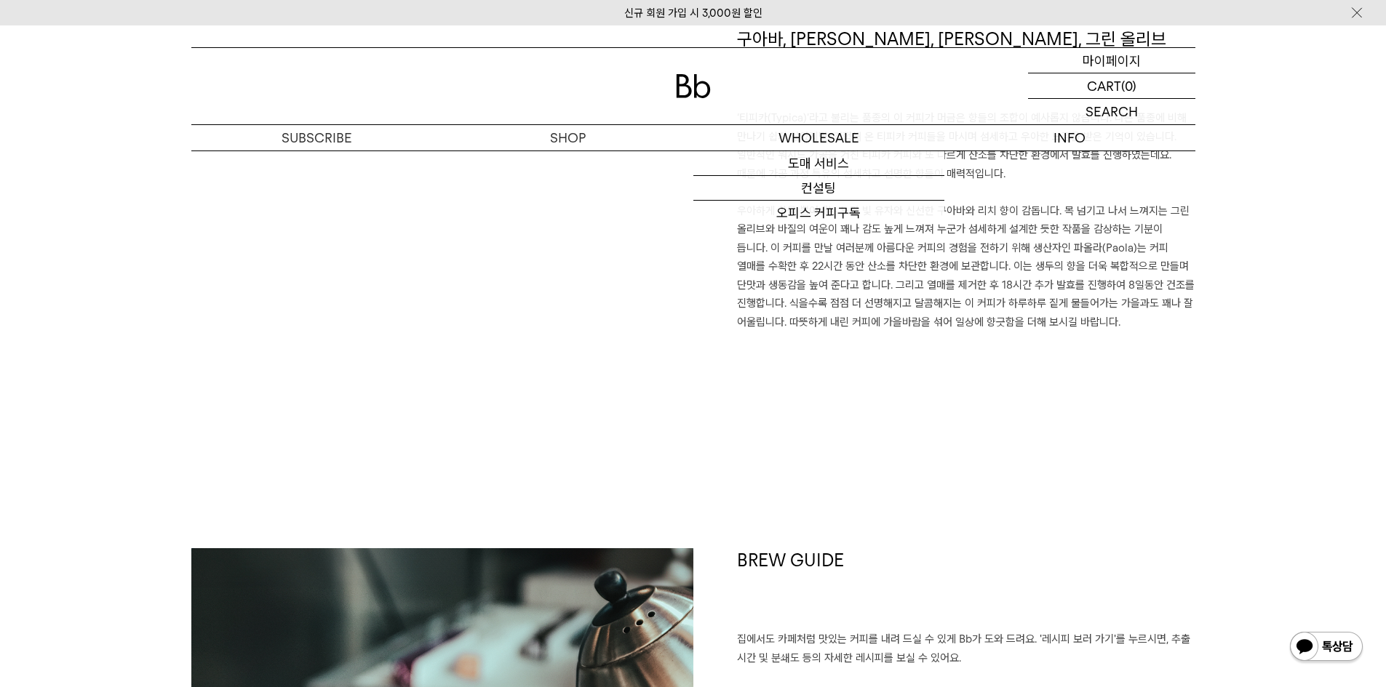
click at [1127, 59] on p "마이페이지" at bounding box center [1111, 60] width 58 height 25
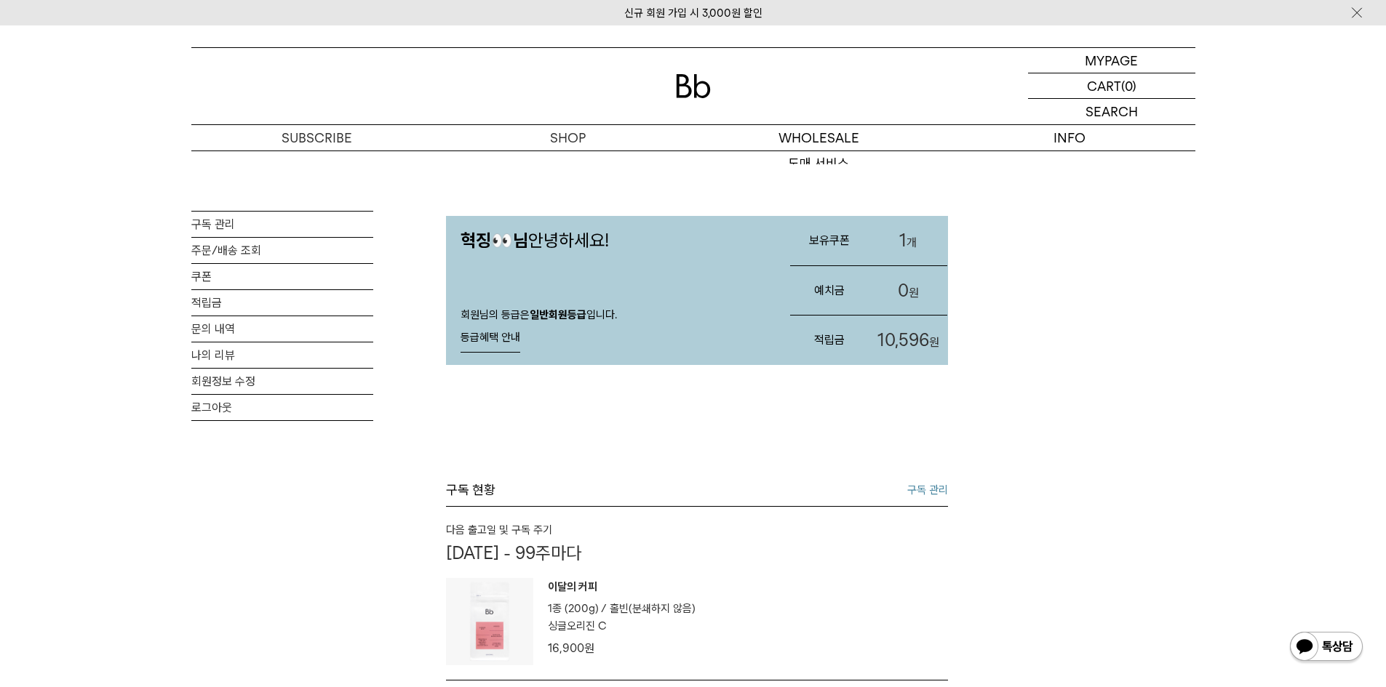
click at [905, 244] on link "1 개" at bounding box center [908, 240] width 79 height 49
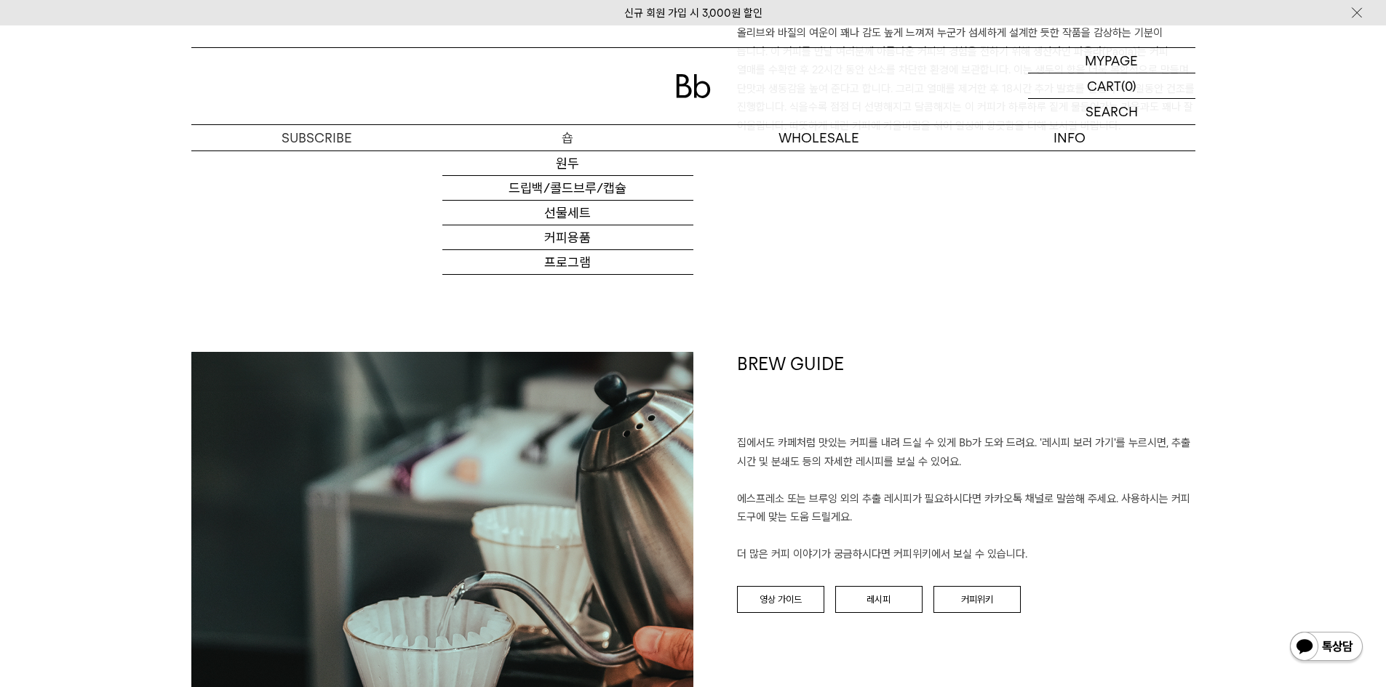
scroll to position [1357, 0]
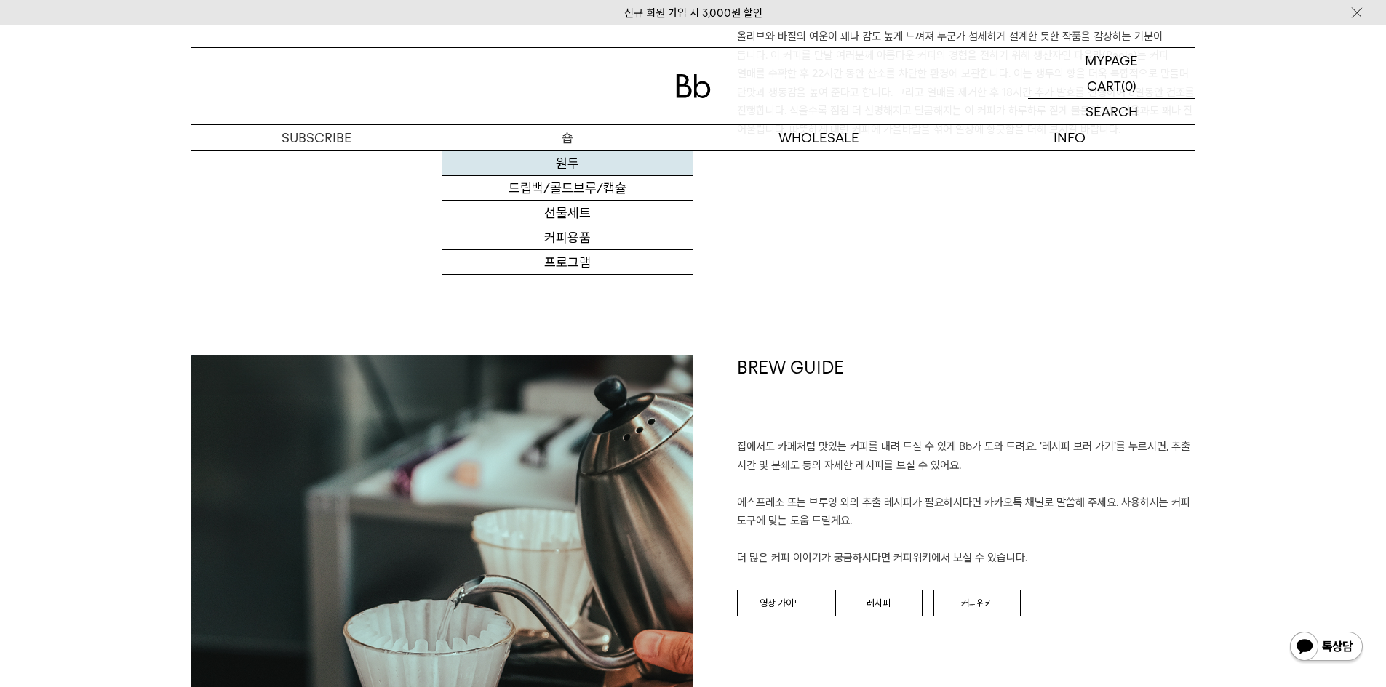
click at [564, 166] on link "원두" at bounding box center [567, 163] width 251 height 25
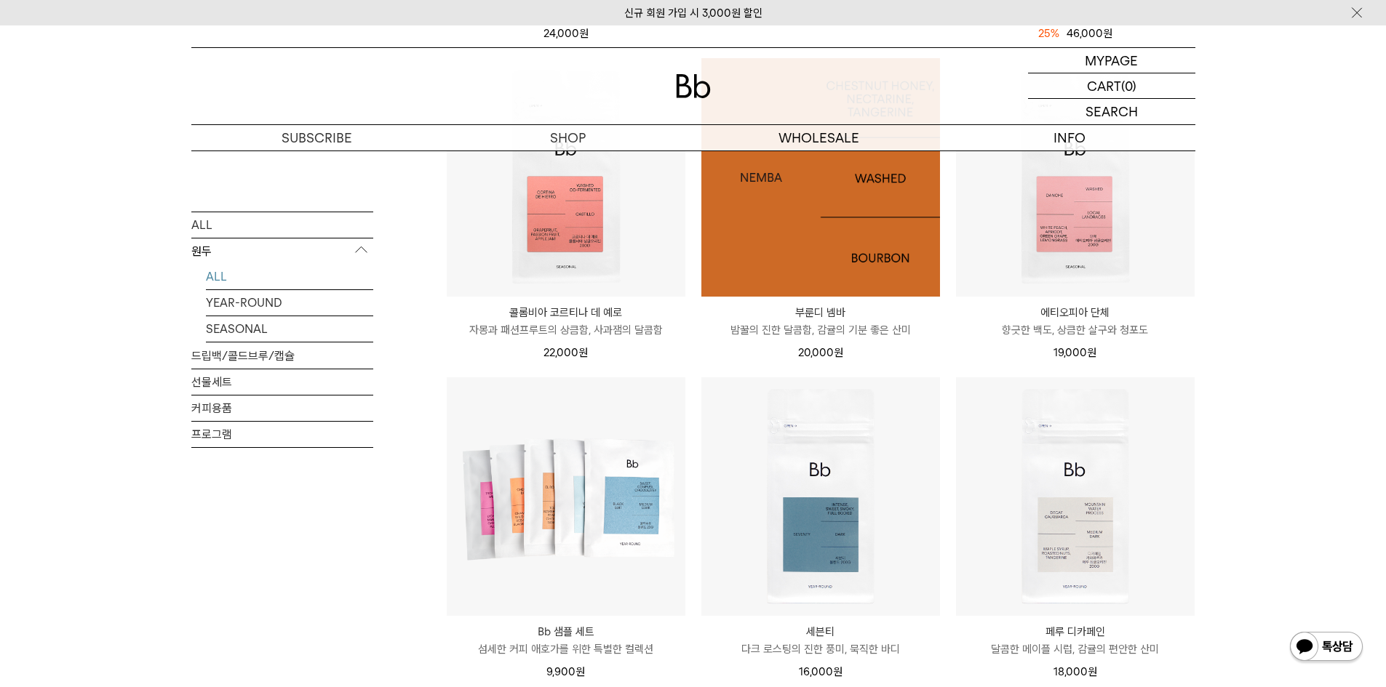
scroll to position [582, 0]
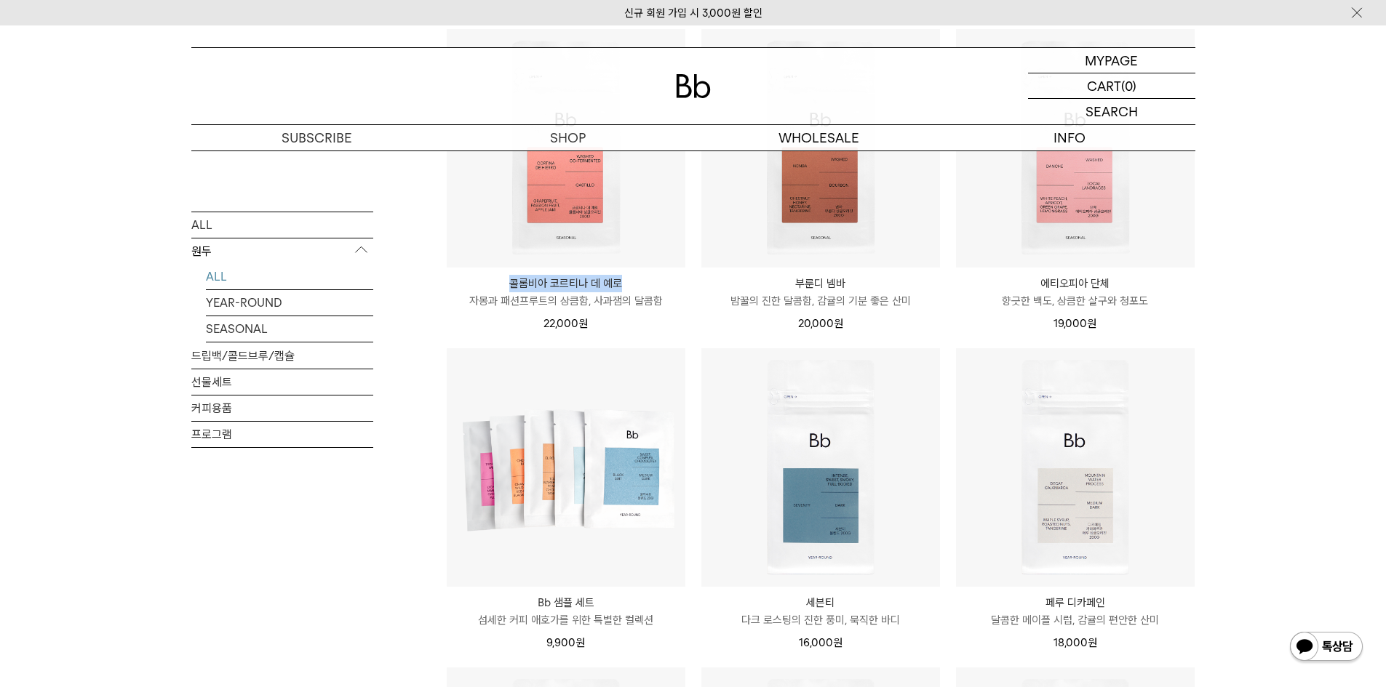
drag, startPoint x: 648, startPoint y: 274, endPoint x: 508, endPoint y: 282, distance: 139.9
click at [508, 282] on div "콜롬비아 코르티나 데 예로 COLOMBIA CORTINA DE HIERRO 자몽과 패션프루트의 상큼함, 사과잼의 달콤함 22,000 원" at bounding box center [566, 300] width 239 height 65
copy p "콜롬비아 코르티나 데 예로"
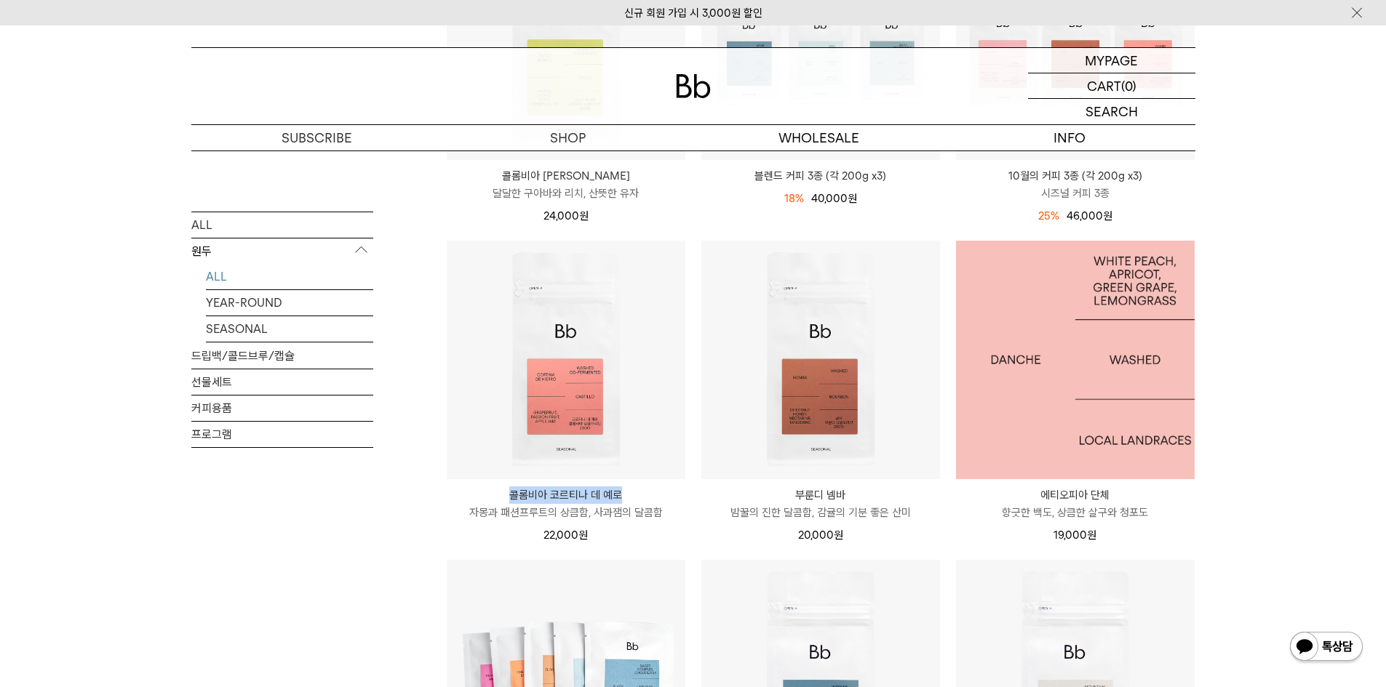
scroll to position [364, 0]
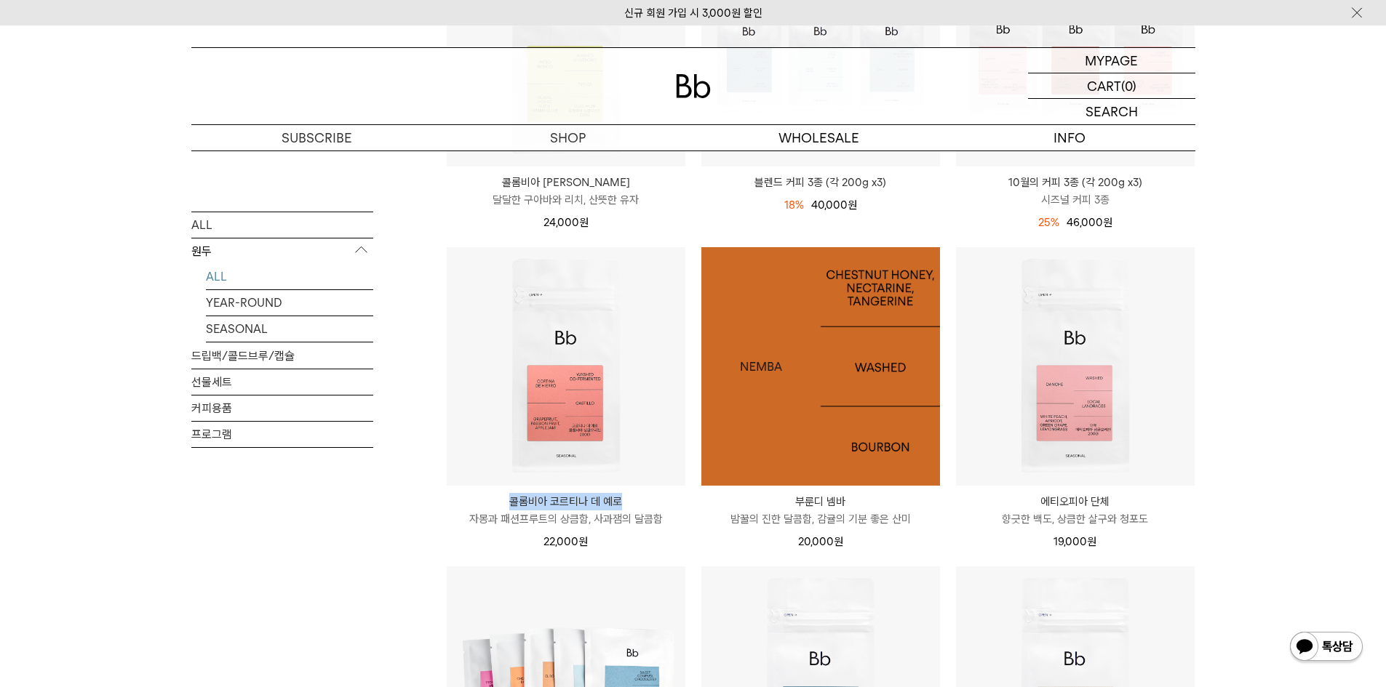
click at [807, 416] on img at bounding box center [820, 366] width 239 height 239
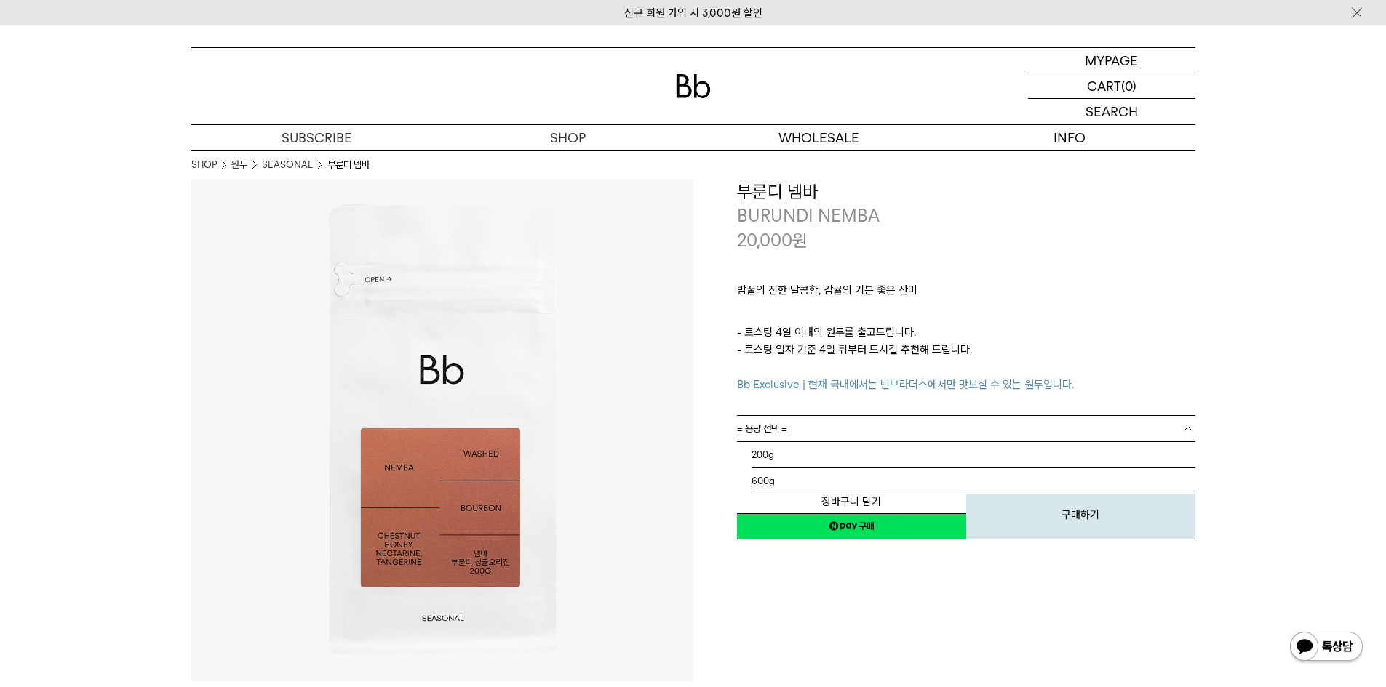
click at [1038, 441] on link "= 용량 선택 =" at bounding box center [966, 428] width 458 height 25
